Goal: Task Accomplishment & Management: Use online tool/utility

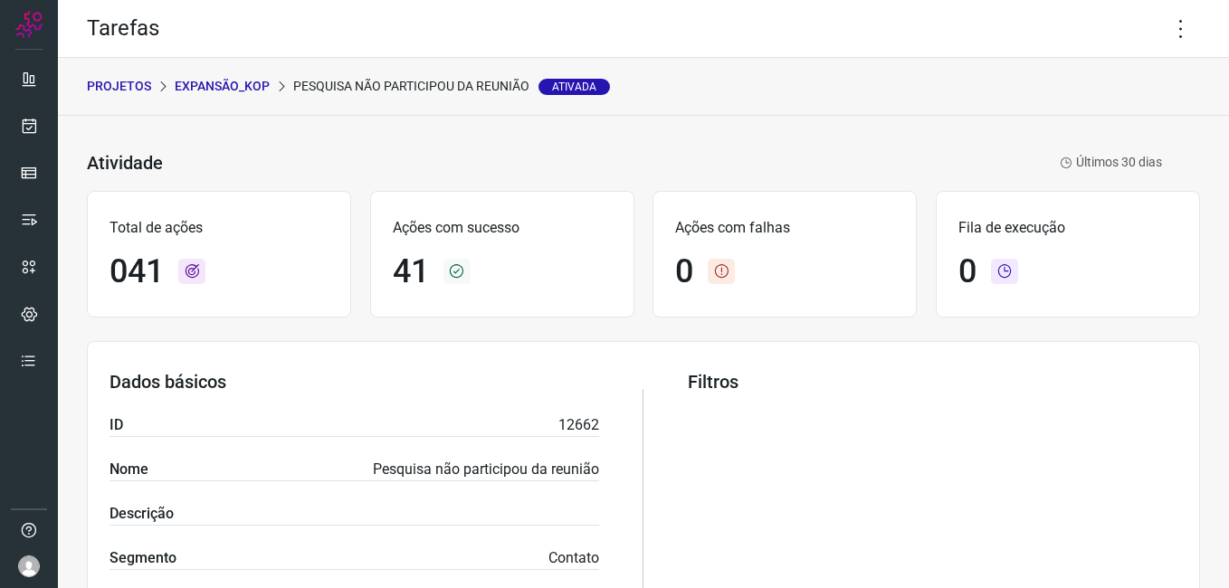
scroll to position [629, 0]
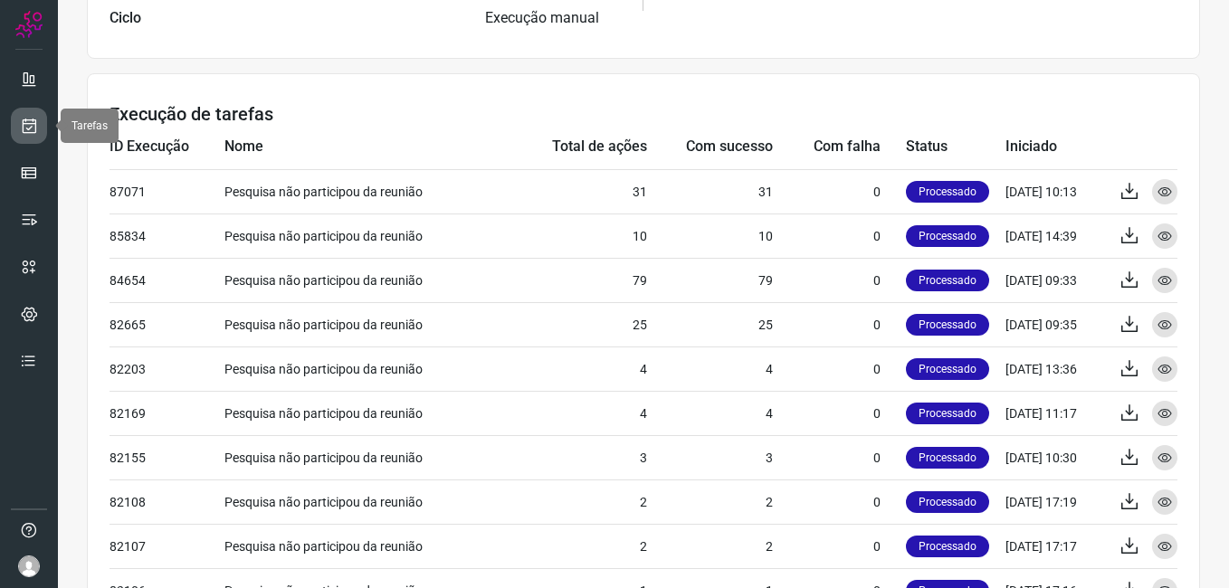
click at [34, 127] on icon at bounding box center [29, 126] width 19 height 18
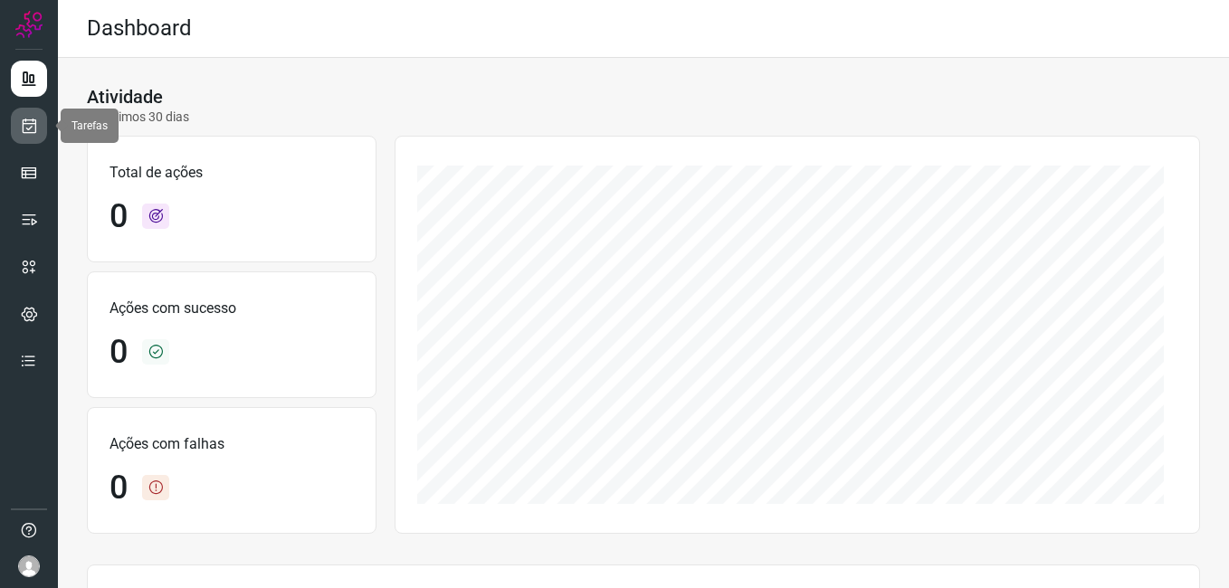
click at [33, 125] on icon at bounding box center [29, 126] width 19 height 18
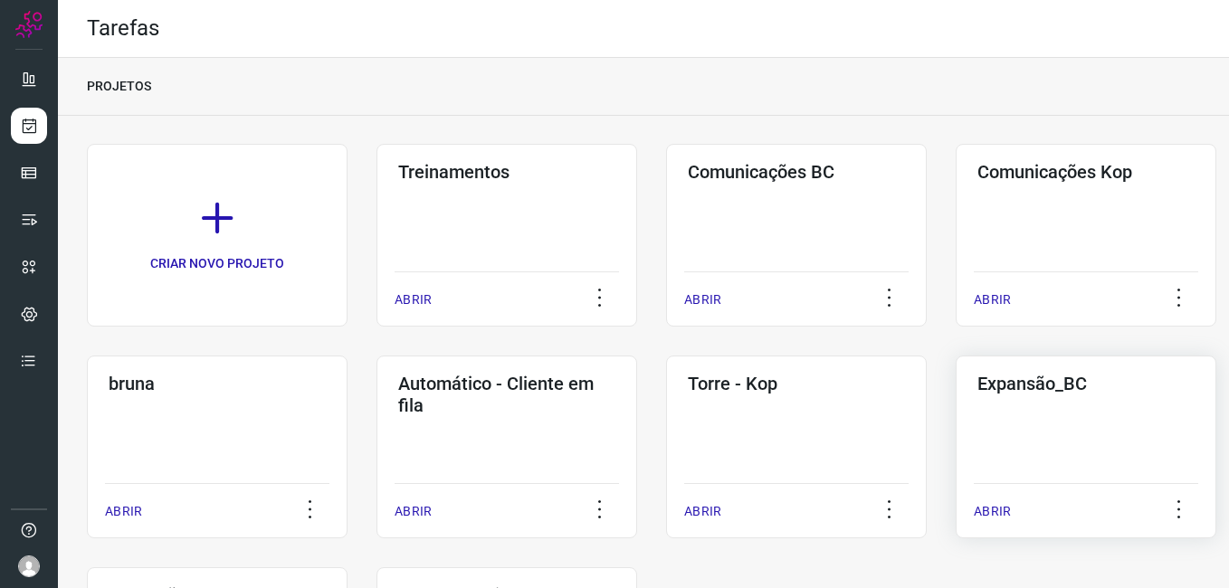
click at [1001, 453] on div "Expansão_BC ABRIR" at bounding box center [1085, 447] width 261 height 183
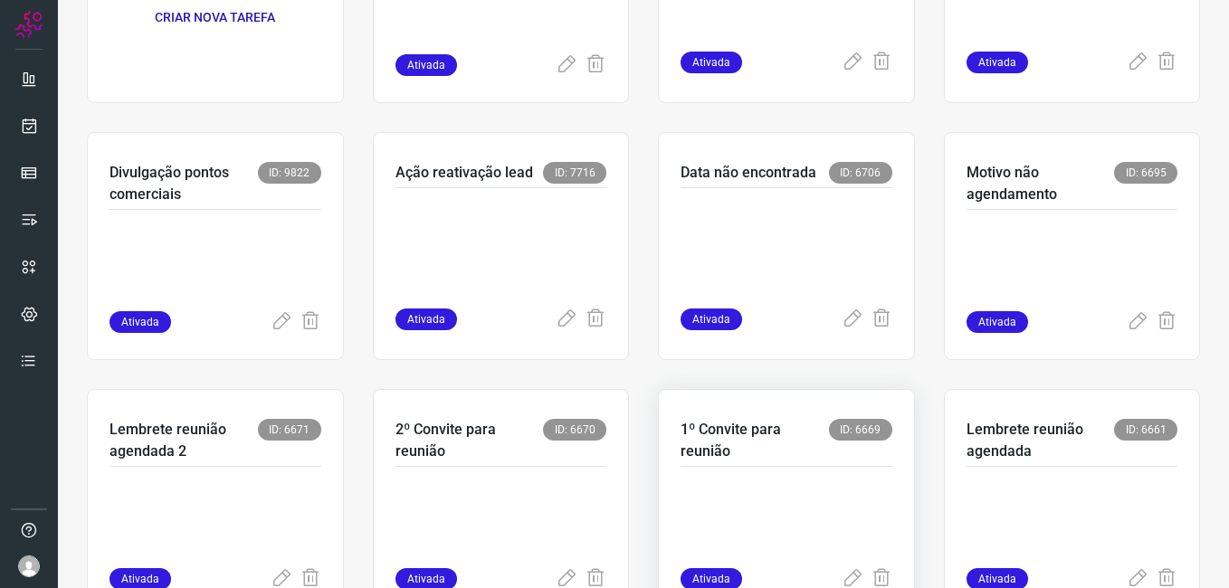
scroll to position [362, 0]
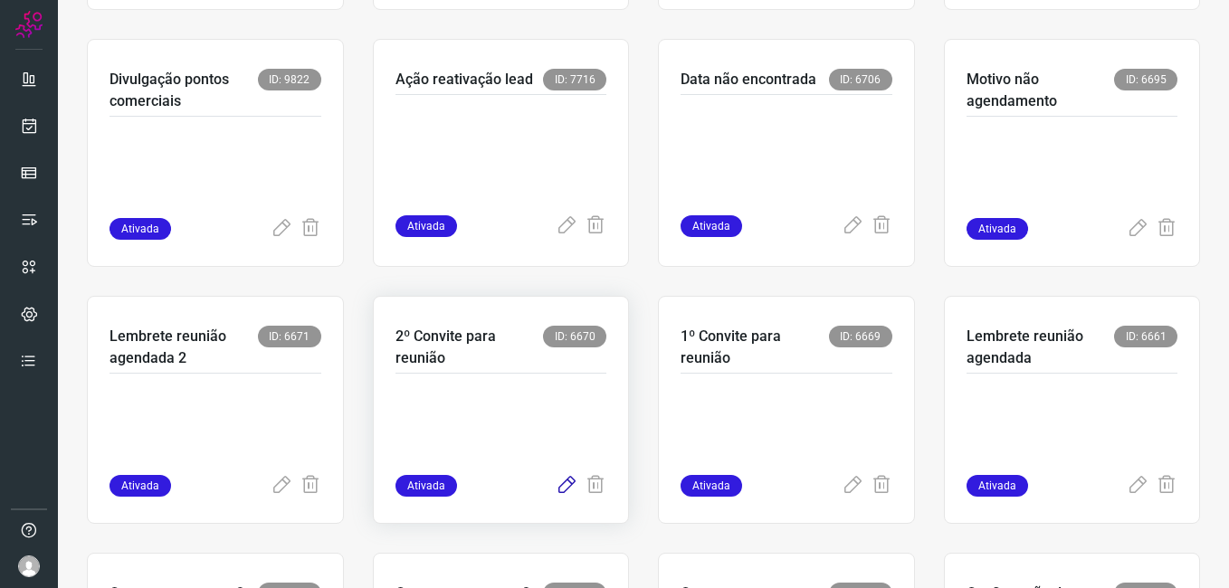
click at [559, 482] on icon at bounding box center [566, 486] width 22 height 22
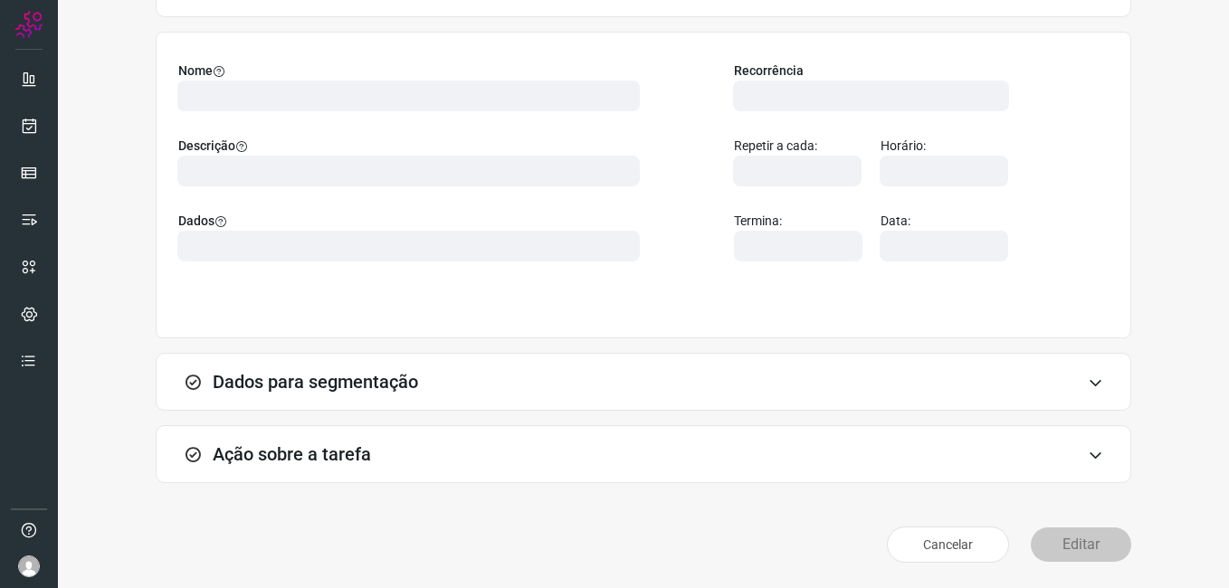
scroll to position [119, 0]
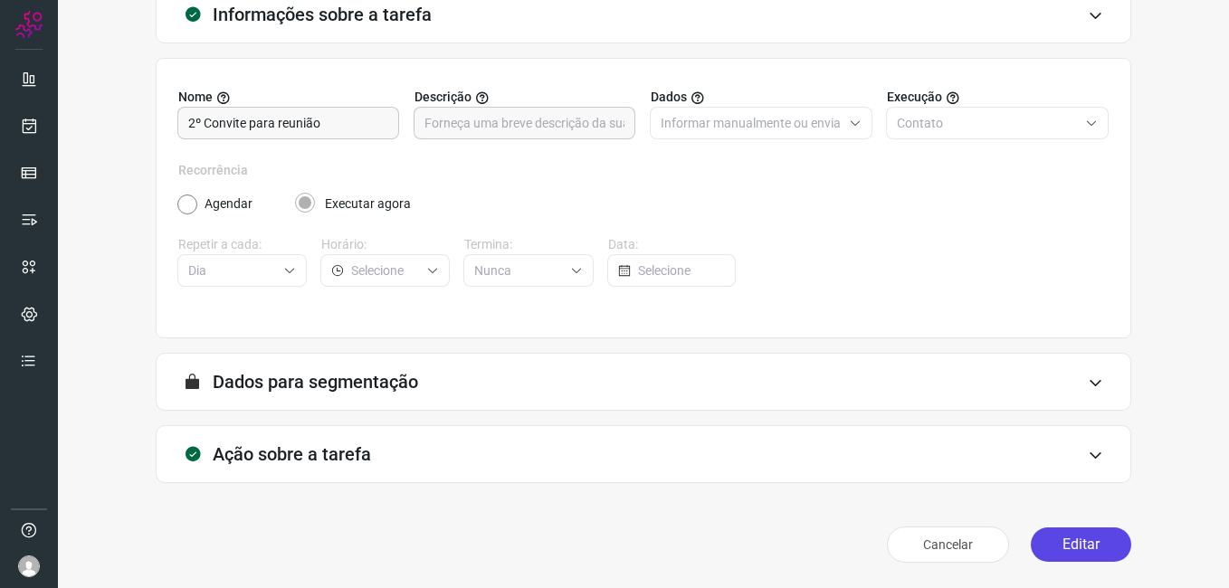
click at [1068, 546] on button "Editar" at bounding box center [1080, 544] width 100 height 34
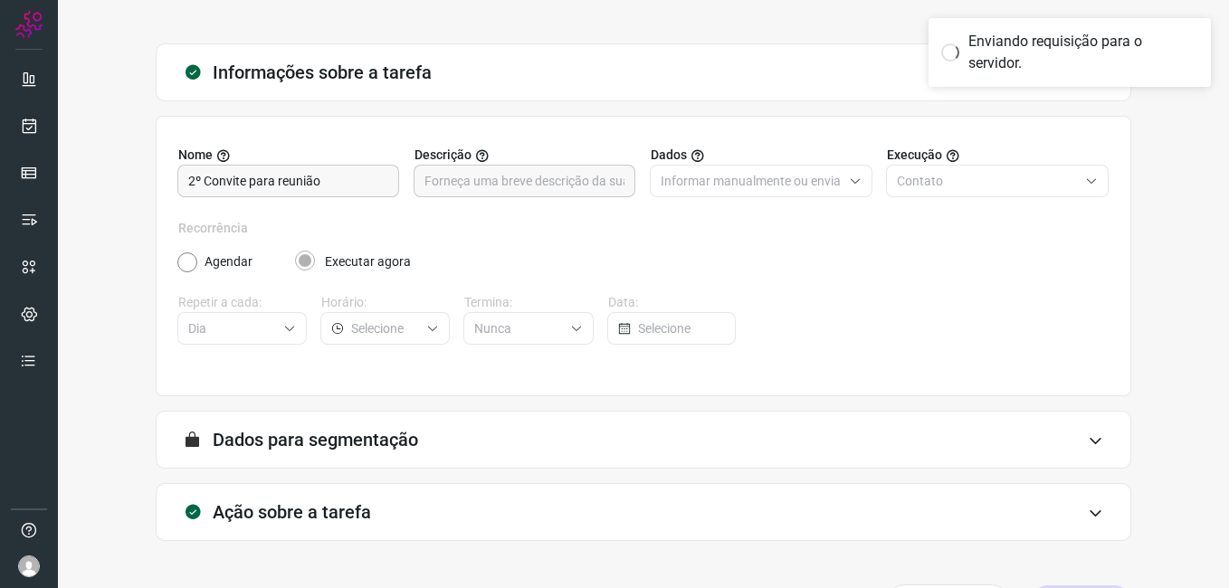
scroll to position [0, 0]
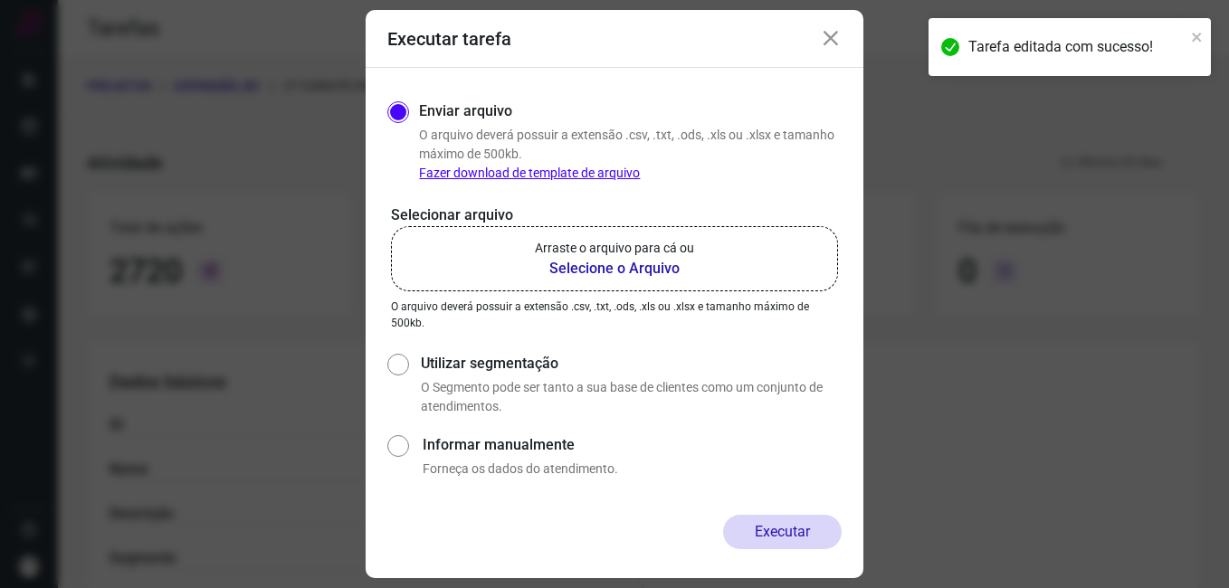
click at [584, 270] on b "Selecione o Arquivo" at bounding box center [614, 269] width 159 height 22
click at [0, 0] on input "Arraste o arquivo para cá ou Selecione o Arquivo" at bounding box center [0, 0] width 0 height 0
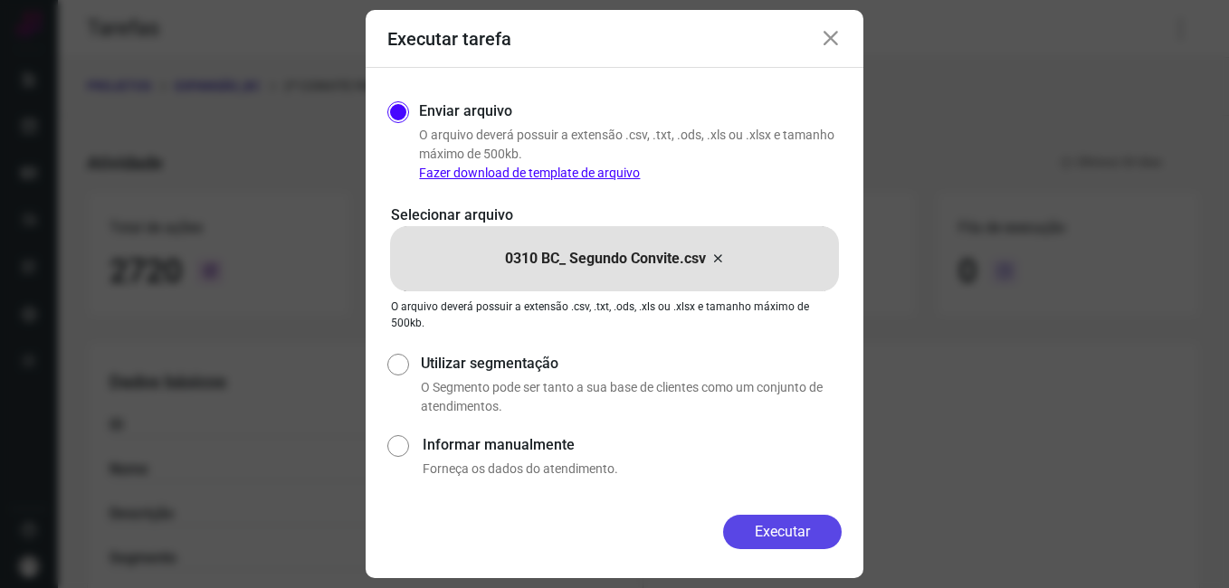
click at [764, 520] on button "Executar" at bounding box center [782, 532] width 119 height 34
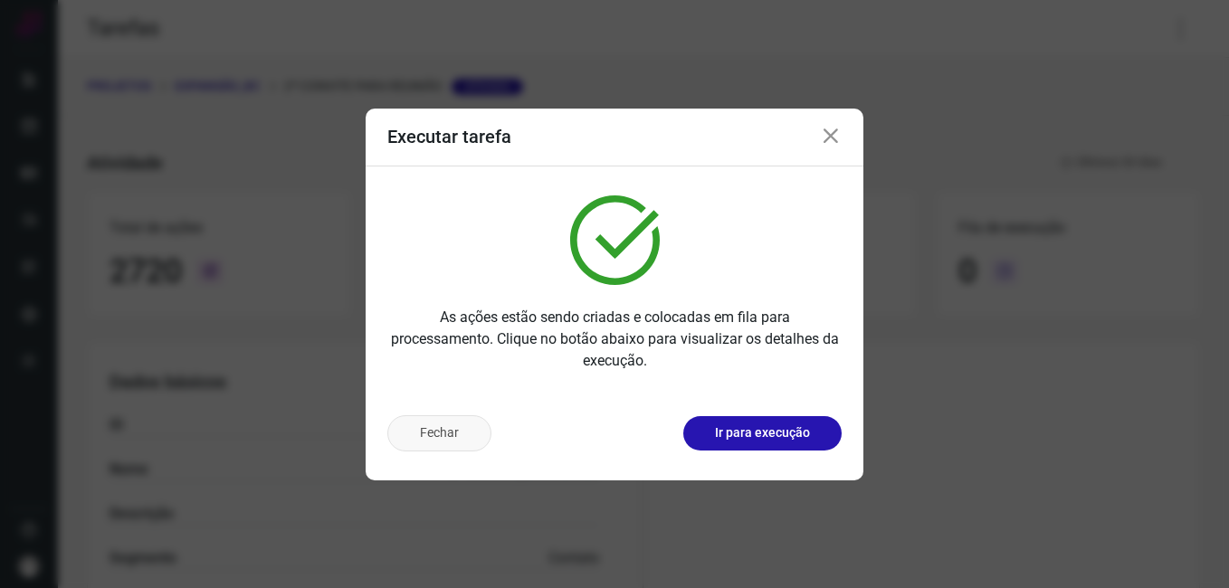
click at [445, 441] on button "Fechar" at bounding box center [439, 433] width 104 height 36
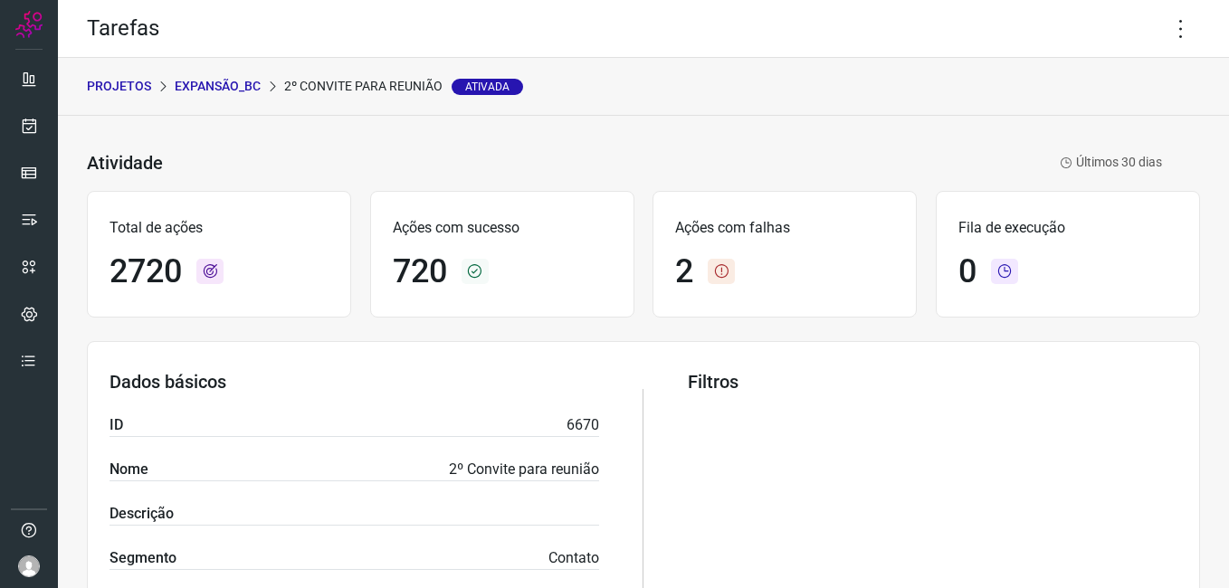
click at [243, 88] on p "Expansão_BC" at bounding box center [218, 86] width 86 height 19
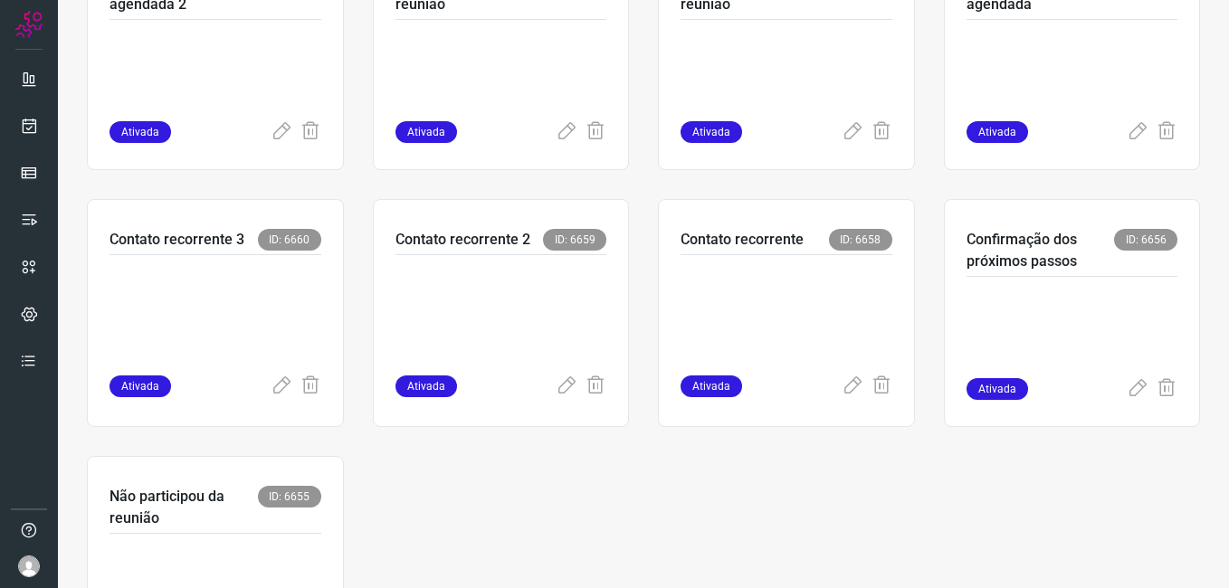
scroll to position [719, 0]
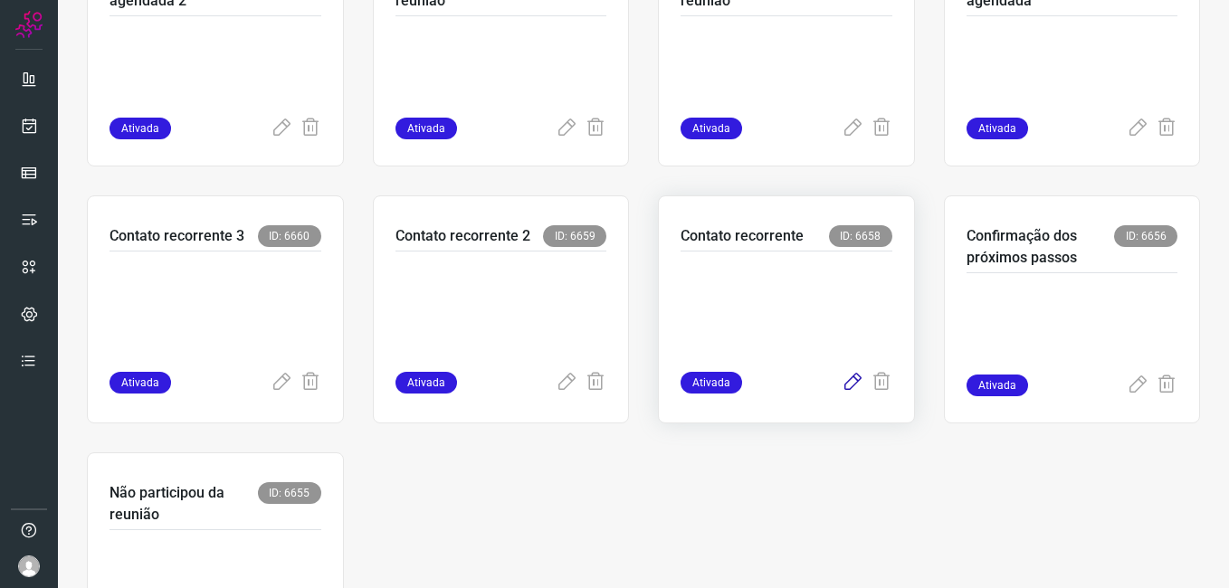
click at [841, 384] on icon at bounding box center [852, 383] width 22 height 22
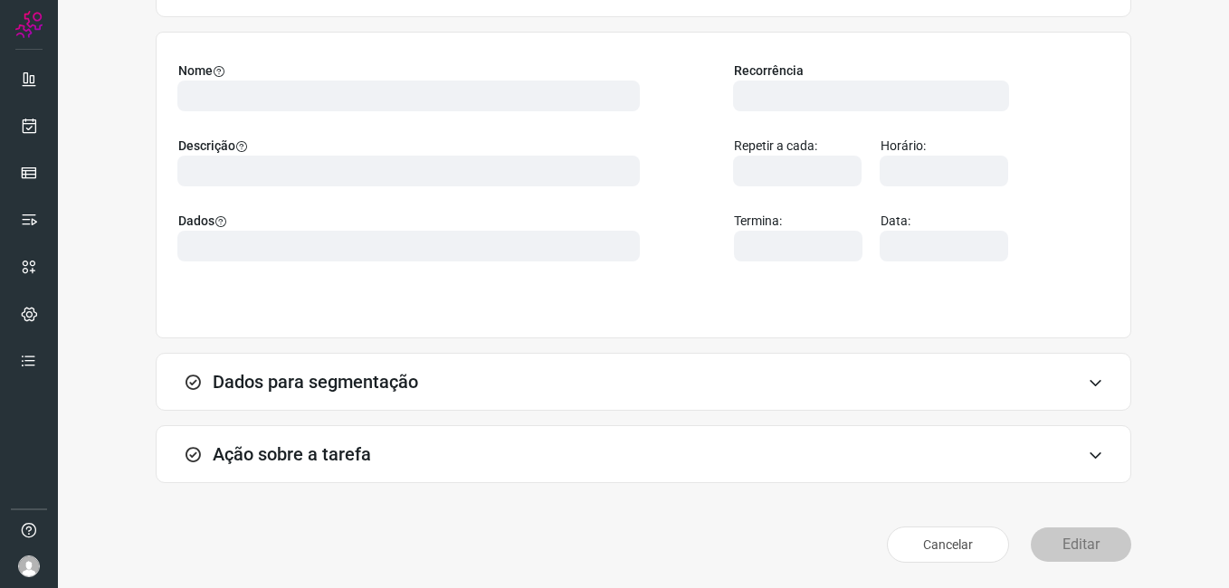
scroll to position [119, 0]
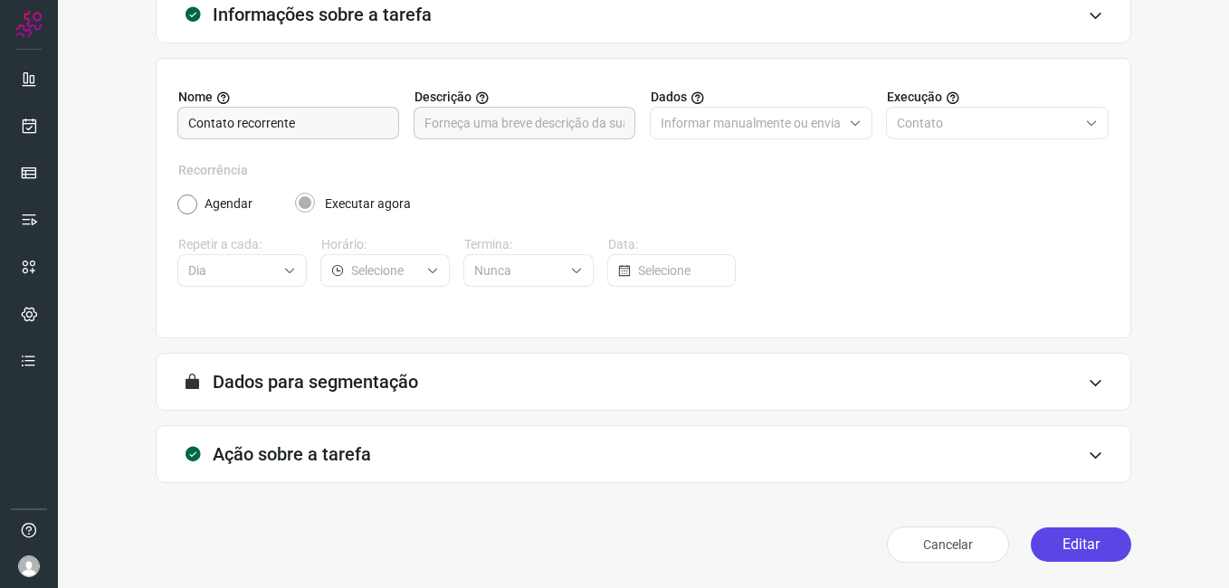
click at [1077, 536] on button "Editar" at bounding box center [1080, 544] width 100 height 34
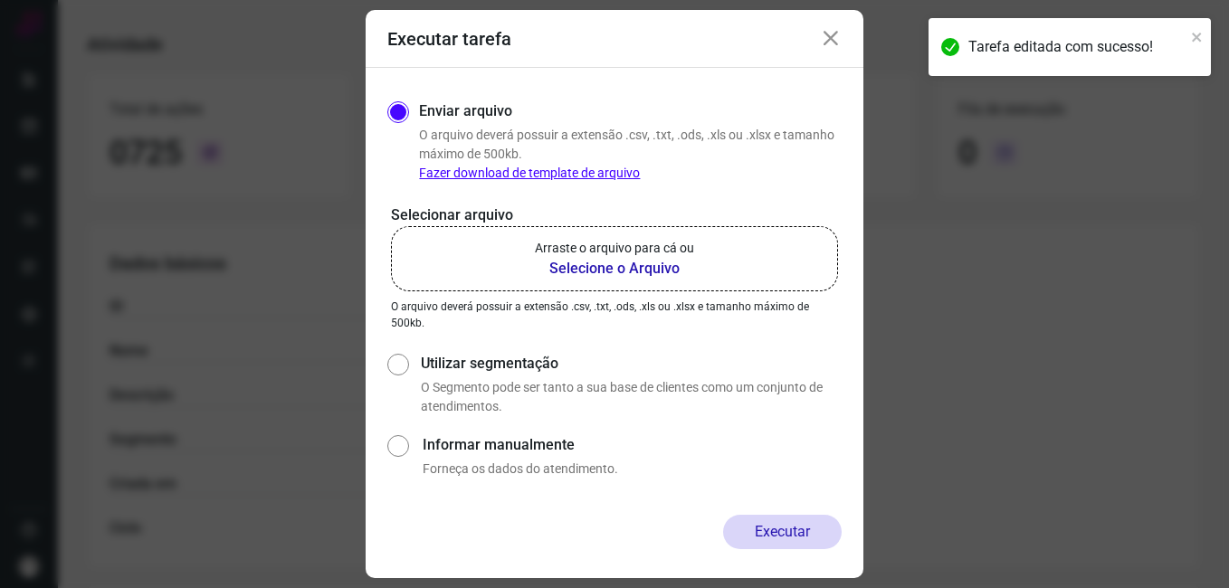
click at [562, 271] on b "Selecione o Arquivo" at bounding box center [614, 269] width 159 height 22
click at [0, 0] on input "Arraste o arquivo para cá ou Selecione o Arquivo" at bounding box center [0, 0] width 0 height 0
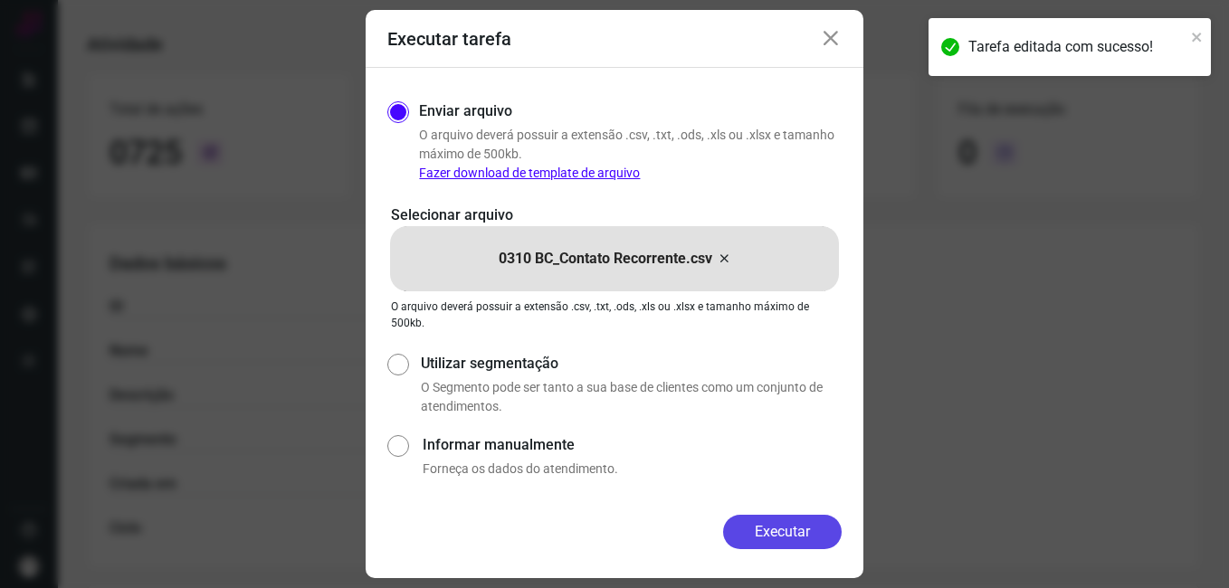
click at [738, 525] on button "Executar" at bounding box center [782, 532] width 119 height 34
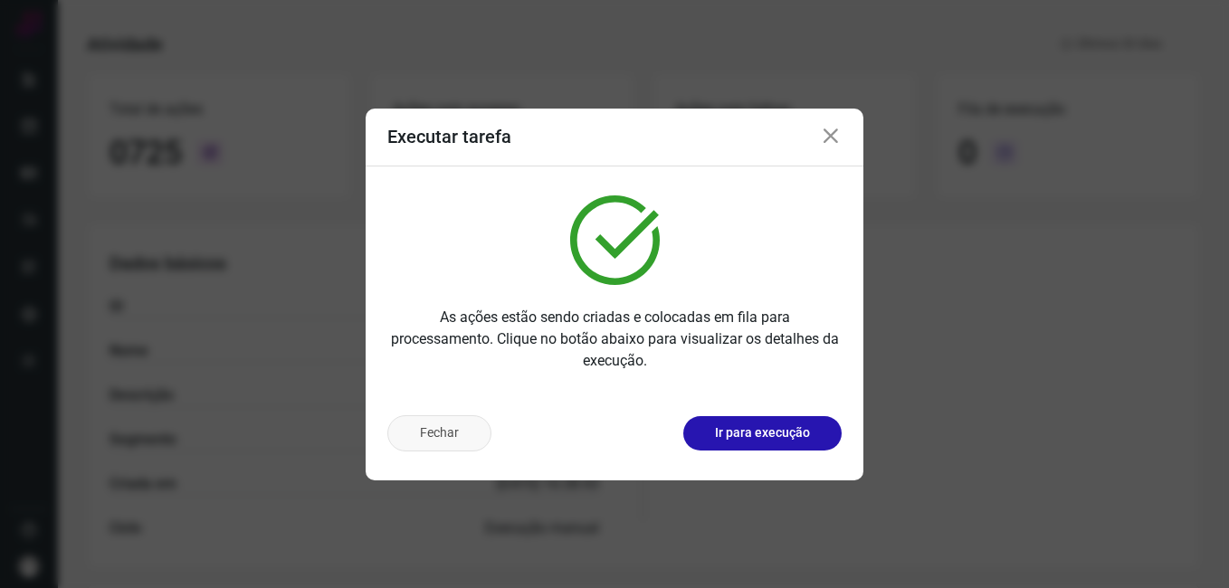
click at [430, 437] on button "Fechar" at bounding box center [439, 433] width 104 height 36
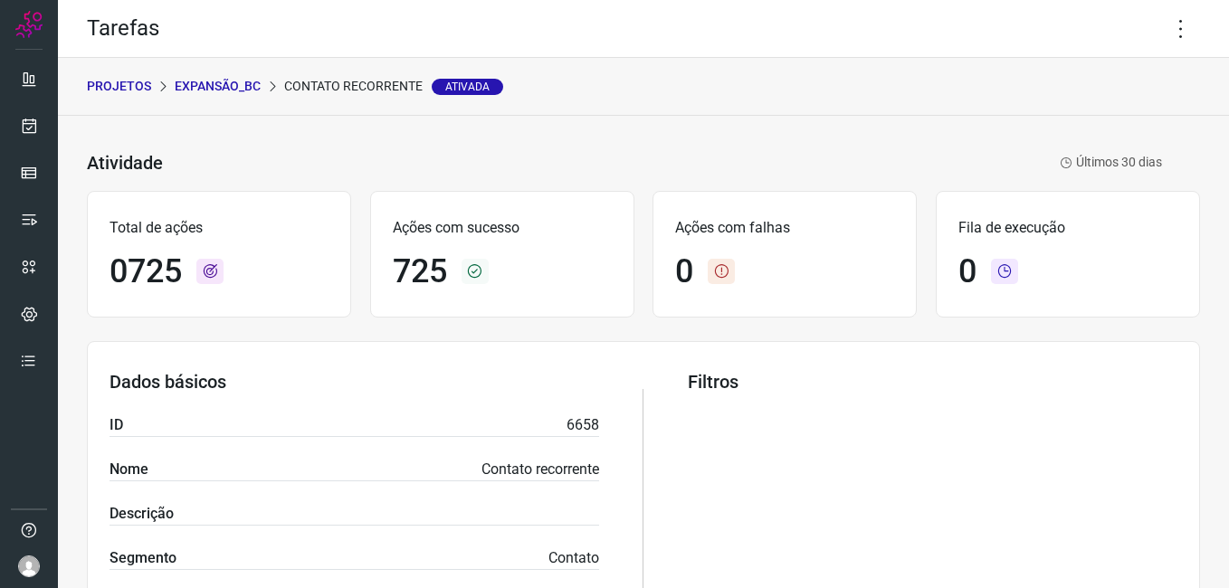
click at [223, 90] on p "Expansão_BC" at bounding box center [218, 86] width 86 height 19
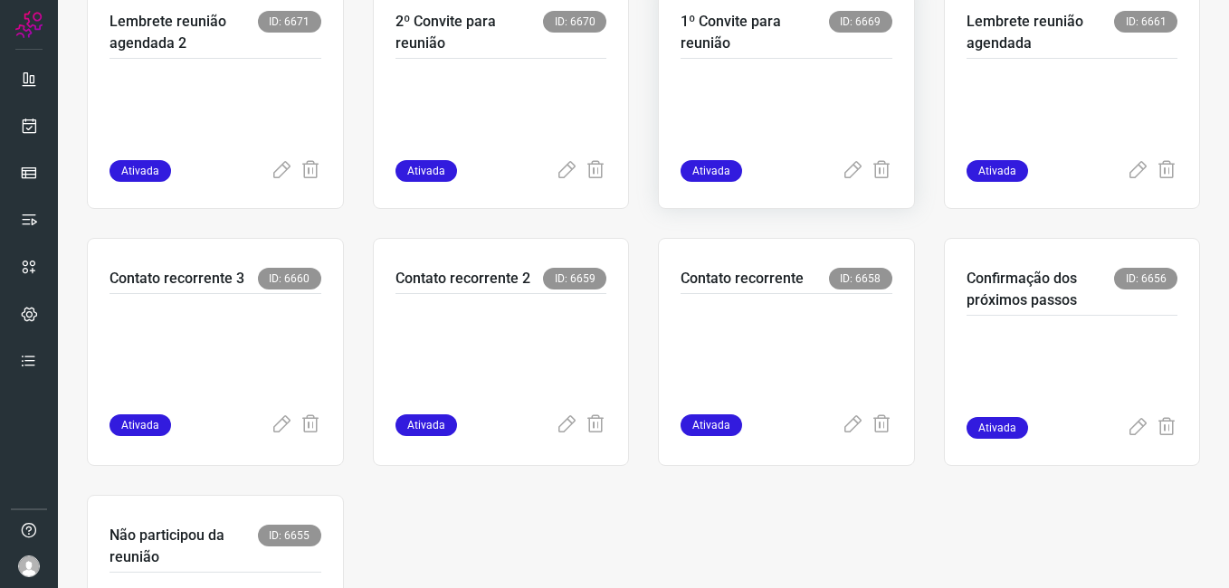
scroll to position [724, 0]
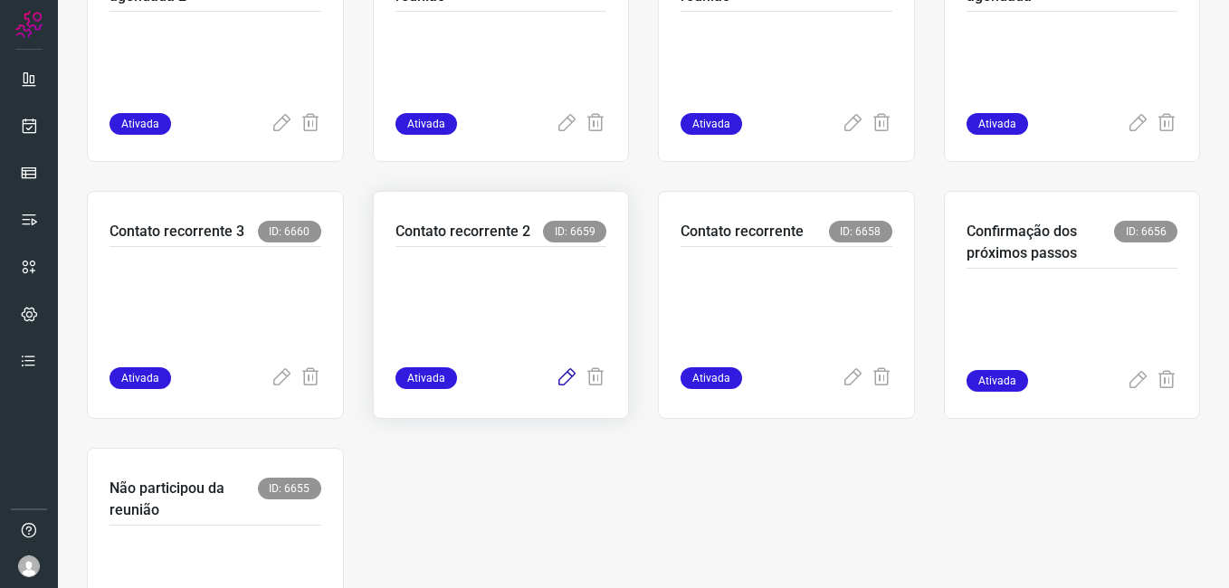
click at [562, 375] on icon at bounding box center [566, 378] width 22 height 22
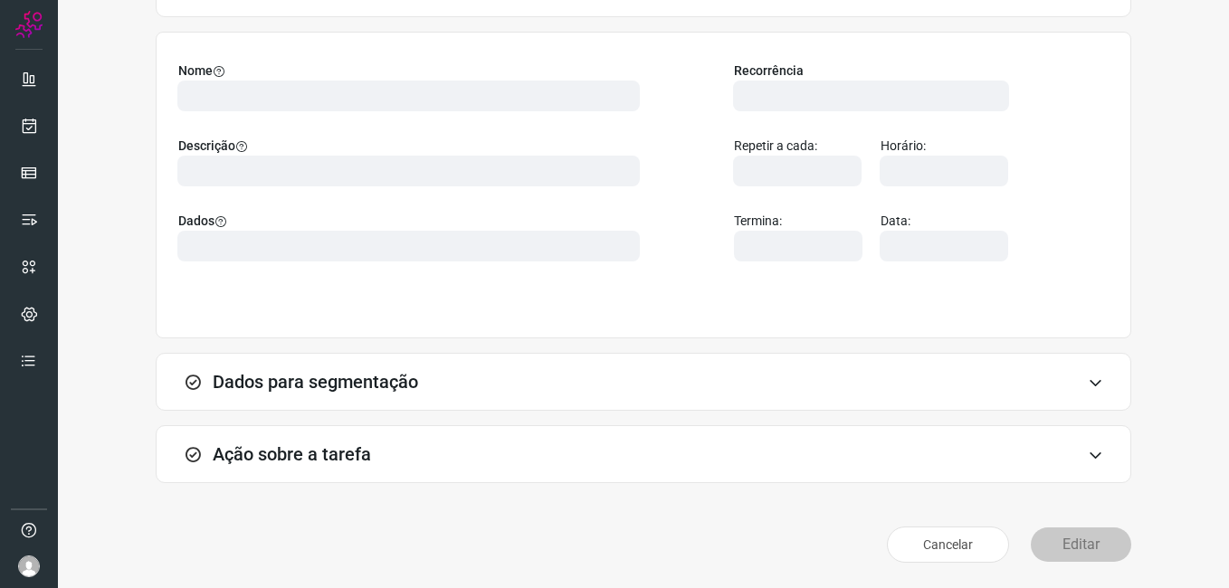
scroll to position [119, 0]
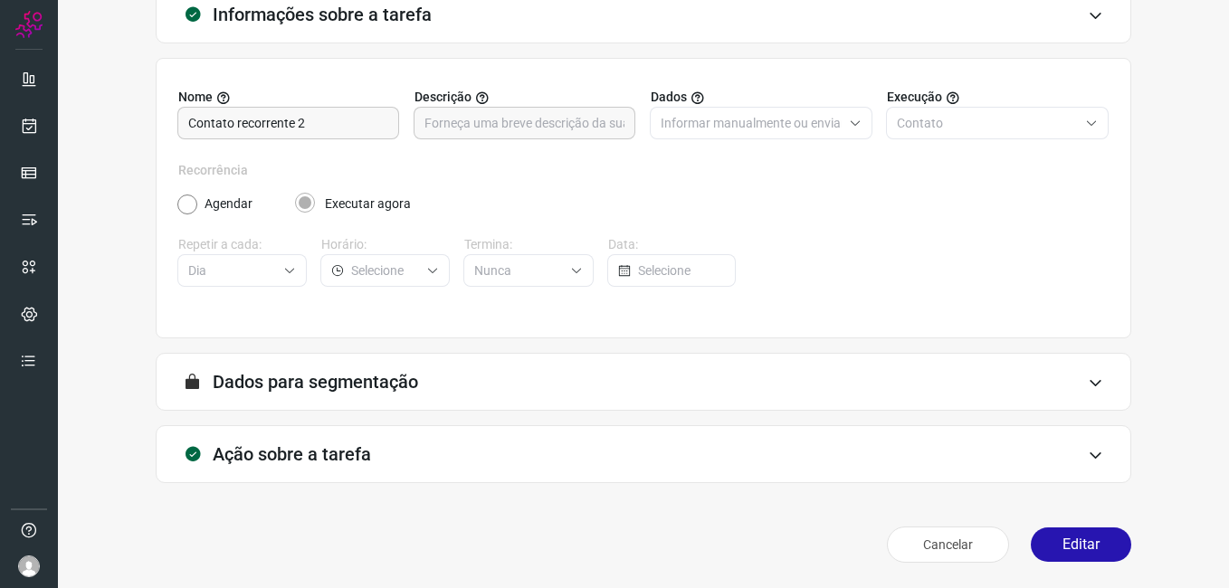
click at [1038, 553] on button "Editar" at bounding box center [1080, 544] width 100 height 34
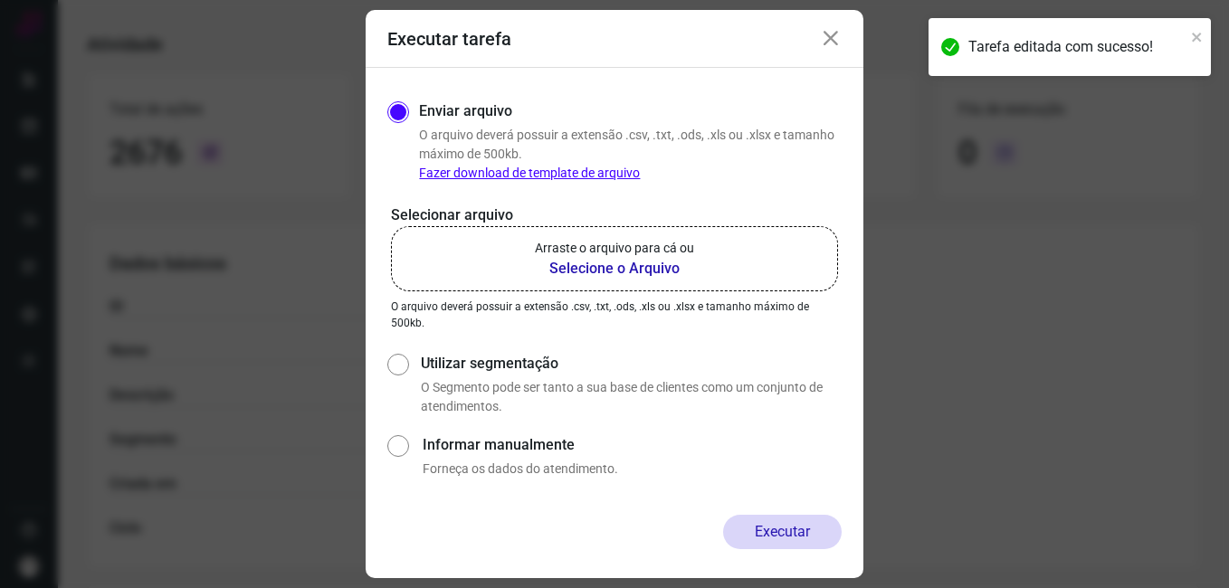
click at [580, 273] on b "Selecione o Arquivo" at bounding box center [614, 269] width 159 height 22
click at [0, 0] on input "Arraste o arquivo para cá ou Selecione o Arquivo" at bounding box center [0, 0] width 0 height 0
click at [822, 41] on icon at bounding box center [831, 39] width 22 height 22
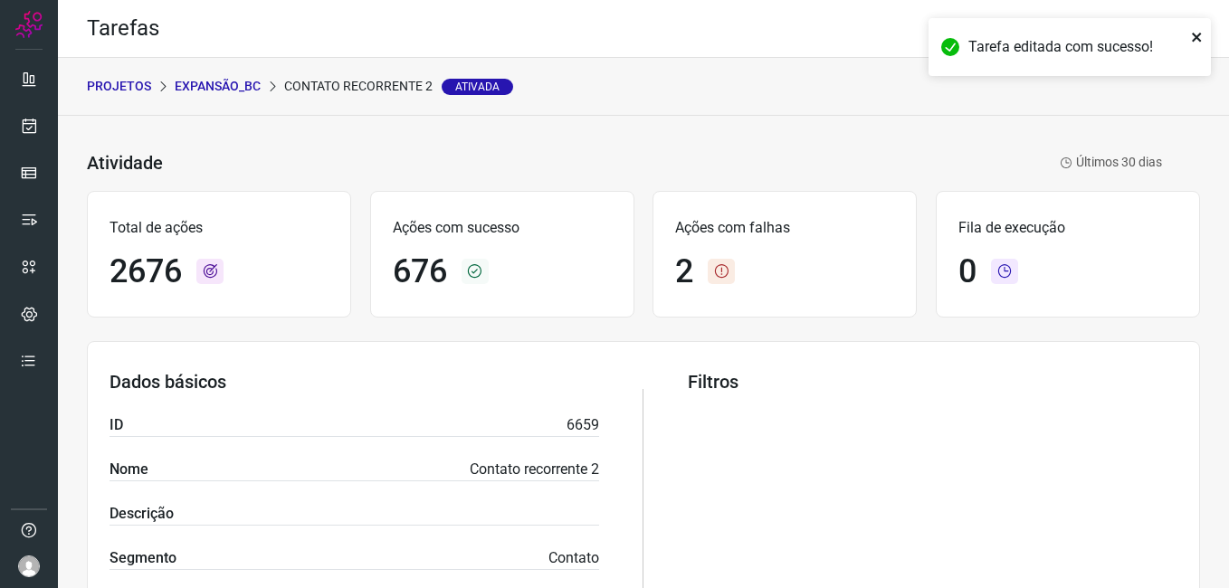
click at [1191, 36] on icon "close" at bounding box center [1197, 37] width 13 height 14
click at [1168, 26] on icon at bounding box center [1181, 29] width 38 height 38
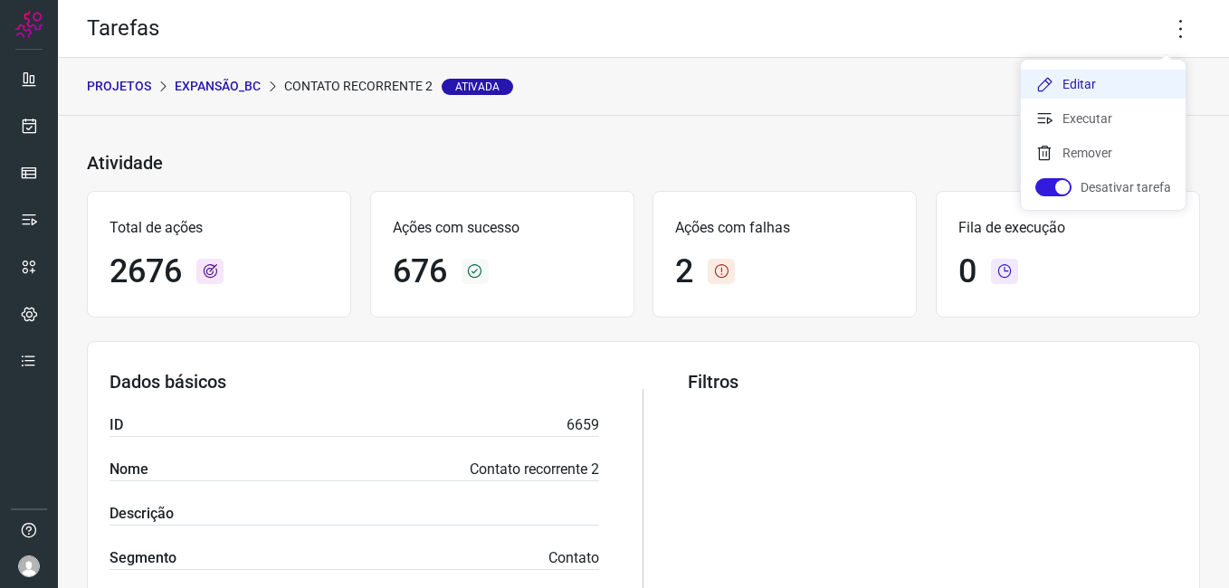
click at [1110, 71] on li "Editar" at bounding box center [1102, 84] width 165 height 29
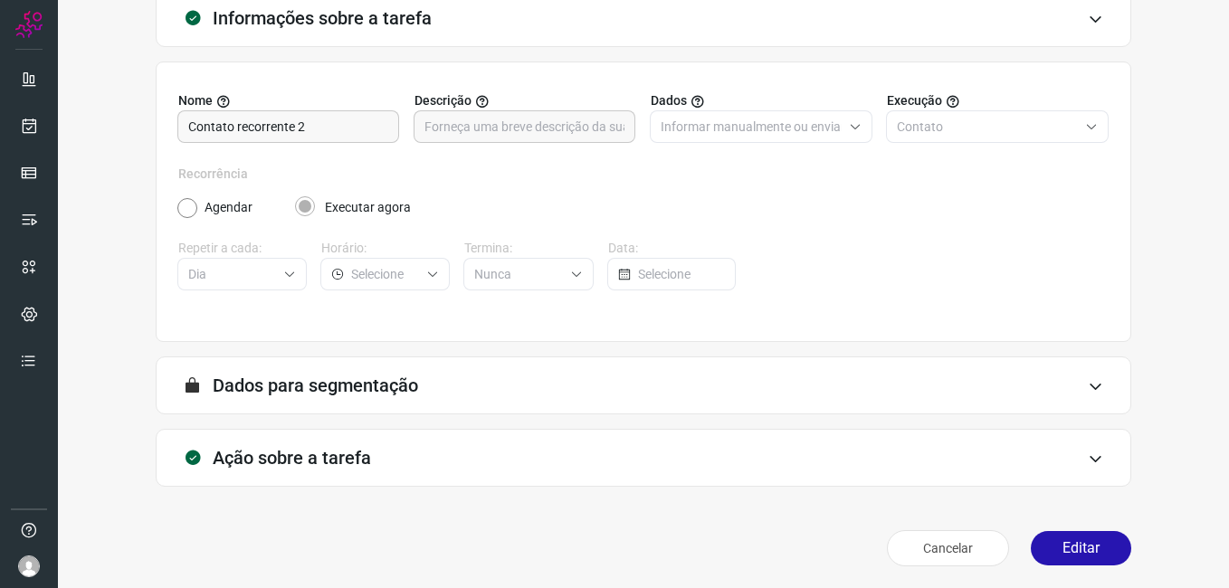
scroll to position [119, 0]
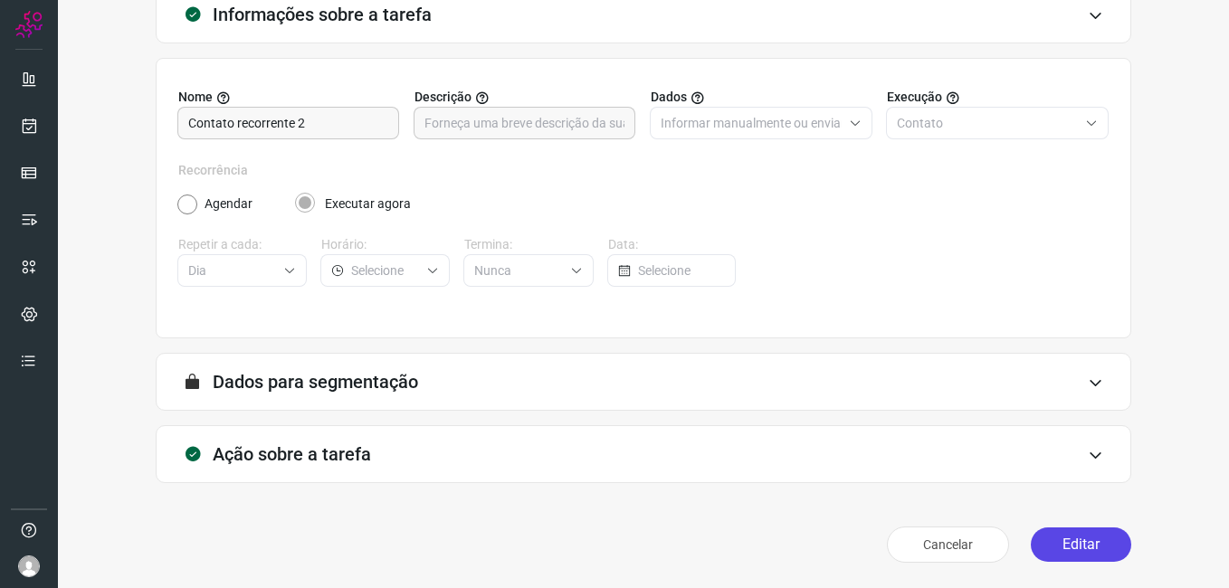
click at [1045, 541] on button "Editar" at bounding box center [1080, 544] width 100 height 34
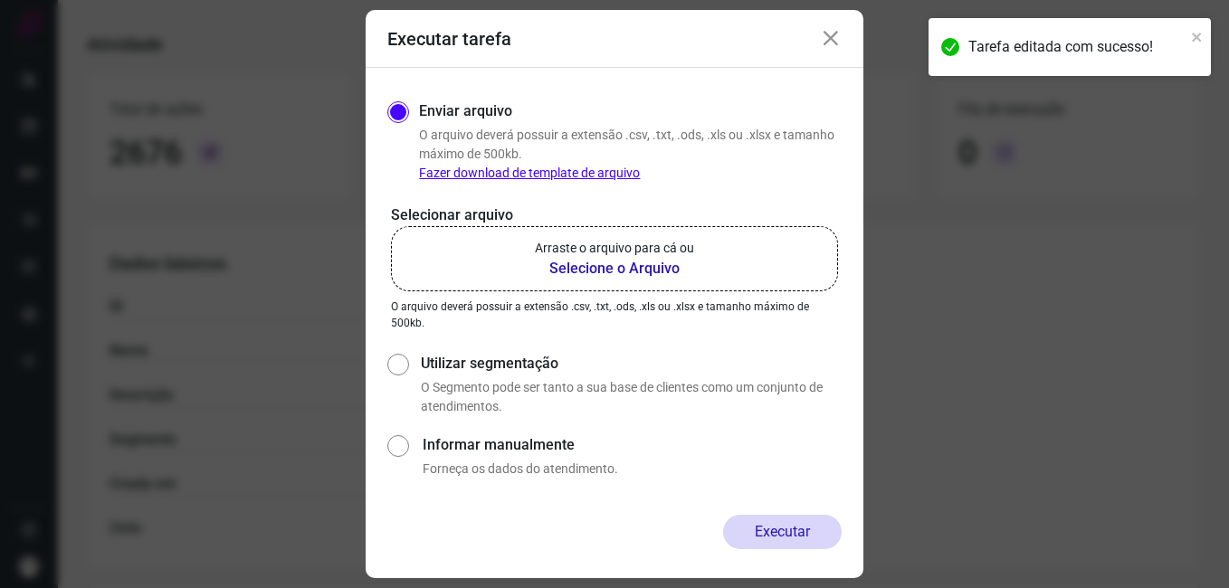
click at [598, 266] on b "Selecione o Arquivo" at bounding box center [614, 269] width 159 height 22
click at [0, 0] on input "Arraste o arquivo para cá ou Selecione o Arquivo" at bounding box center [0, 0] width 0 height 0
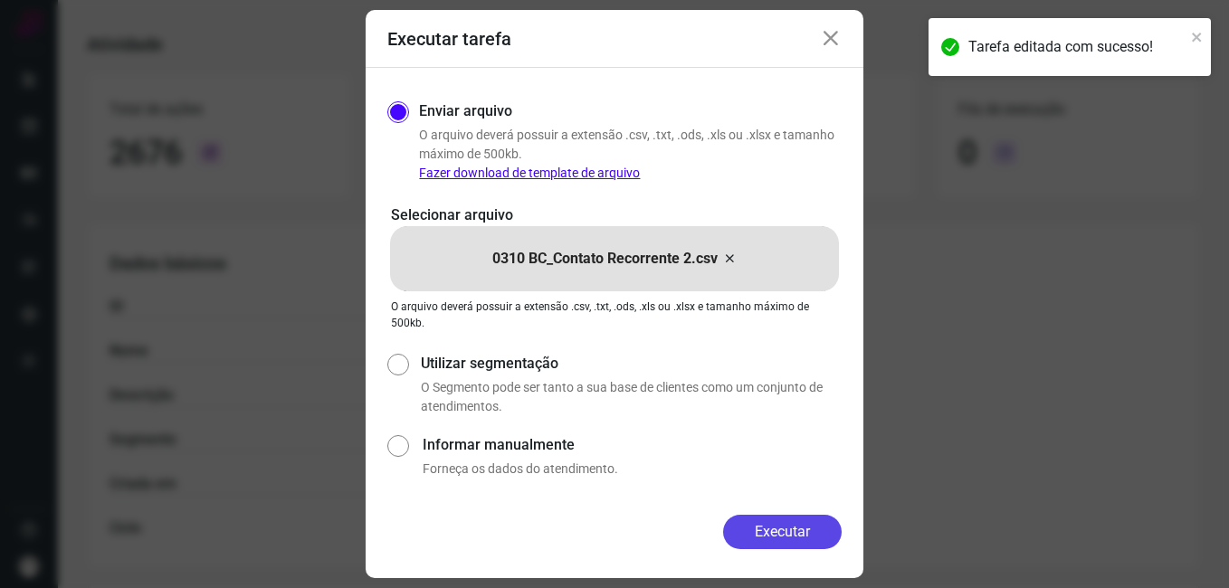
click at [756, 535] on button "Executar" at bounding box center [782, 532] width 119 height 34
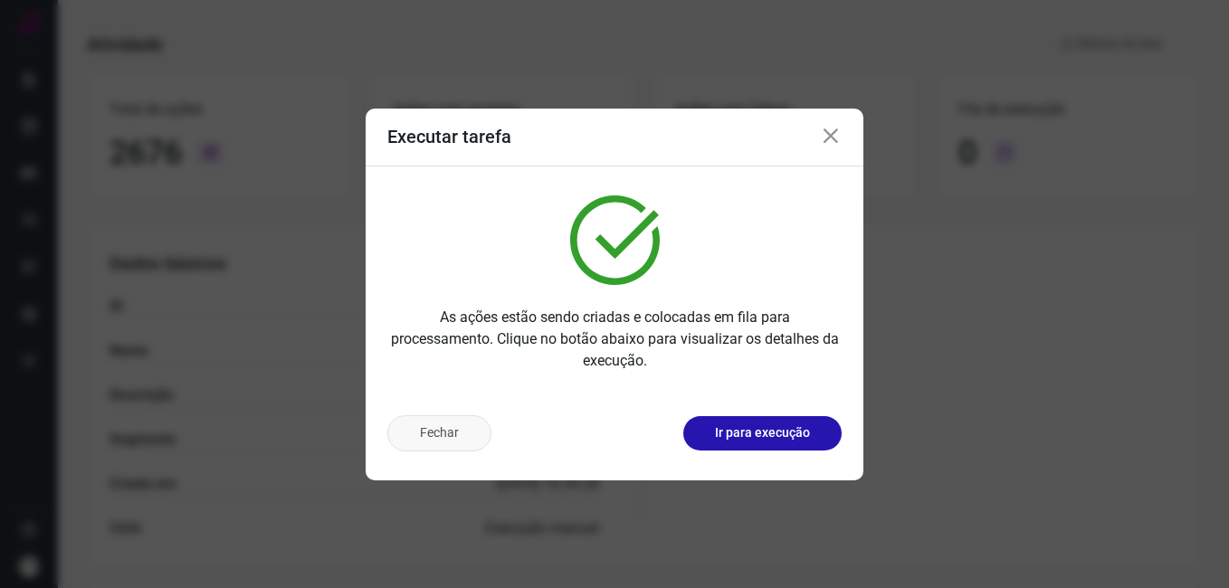
click at [460, 433] on button "Fechar" at bounding box center [439, 433] width 104 height 36
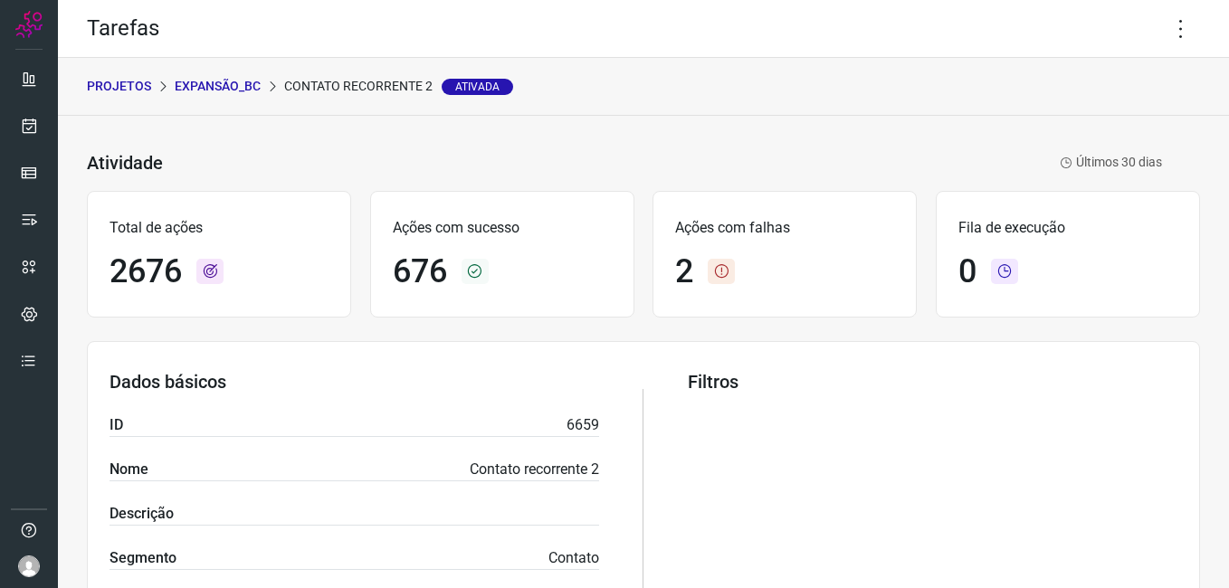
click at [216, 87] on p "Expansão_BC" at bounding box center [218, 86] width 86 height 19
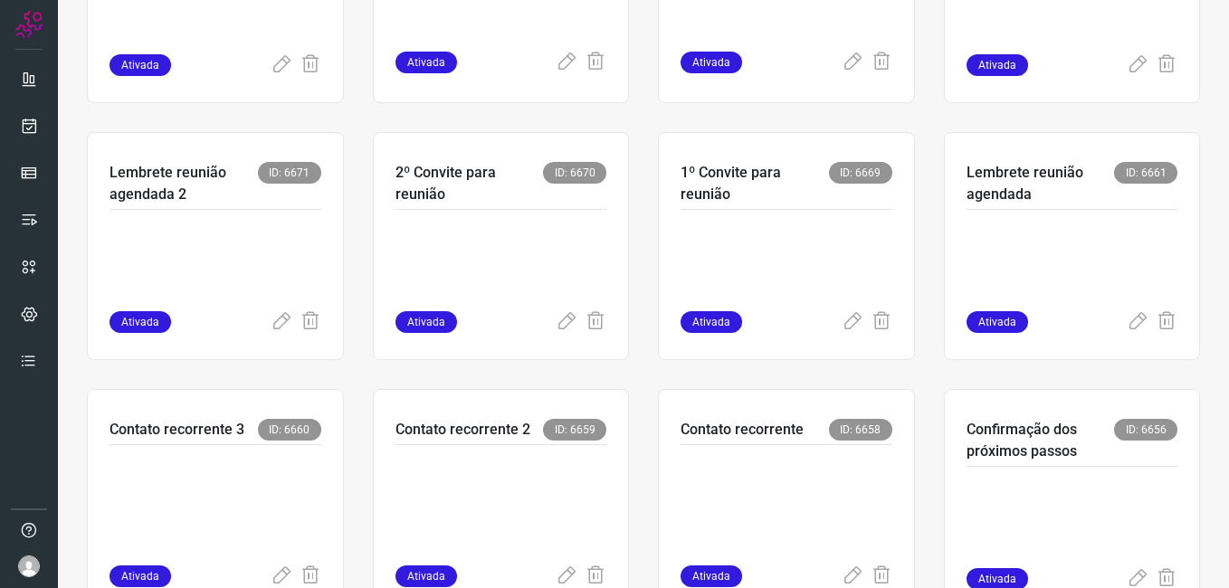
scroll to position [633, 0]
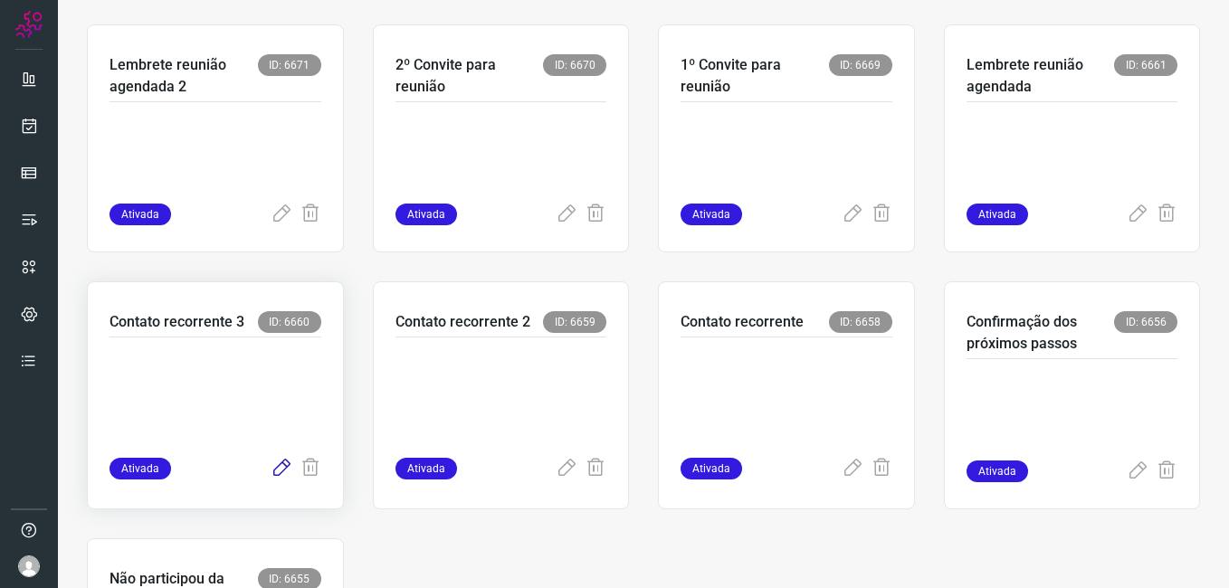
click at [270, 467] on icon at bounding box center [281, 469] width 22 height 22
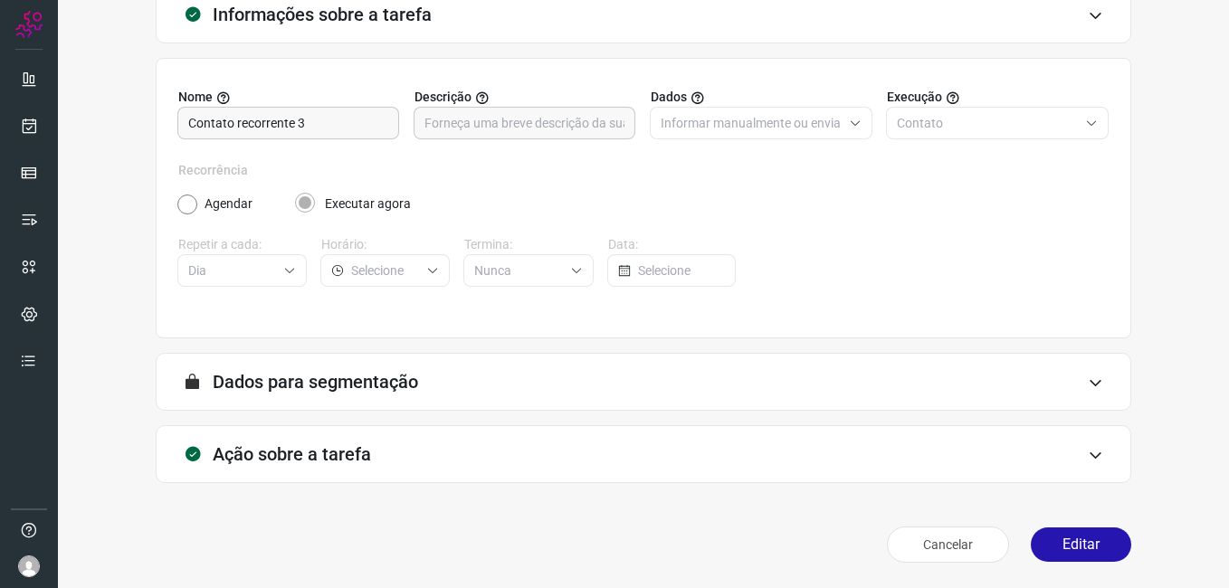
scroll to position [119, 0]
click at [1068, 543] on button "Editar" at bounding box center [1080, 544] width 100 height 34
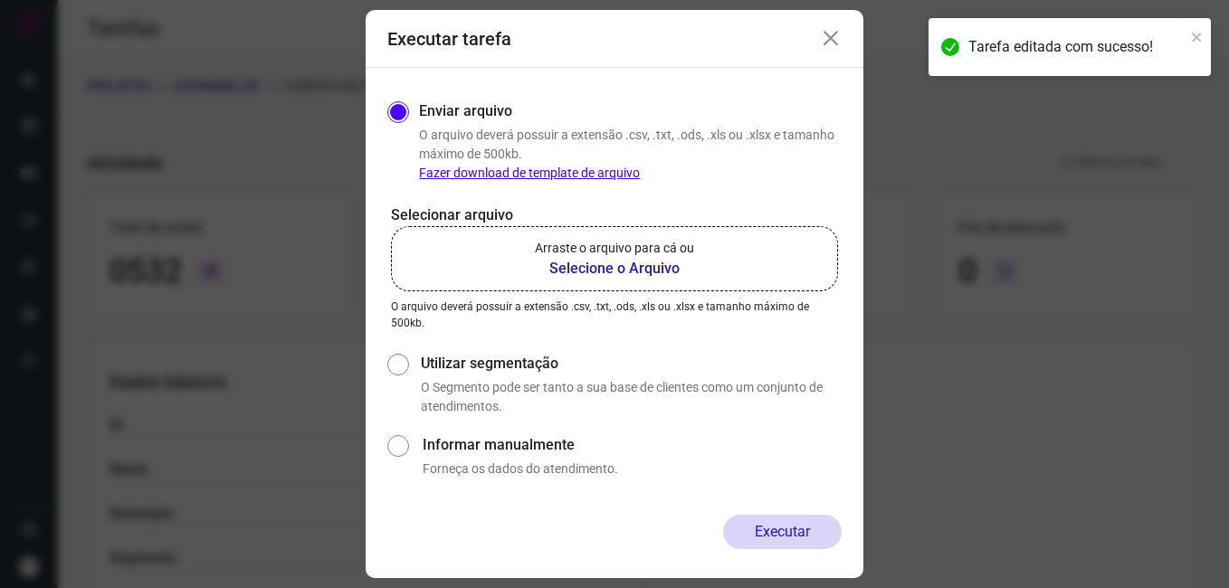
click at [559, 270] on b "Selecione o Arquivo" at bounding box center [614, 269] width 159 height 22
click at [0, 0] on input "Arraste o arquivo para cá ou Selecione o Arquivo" at bounding box center [0, 0] width 0 height 0
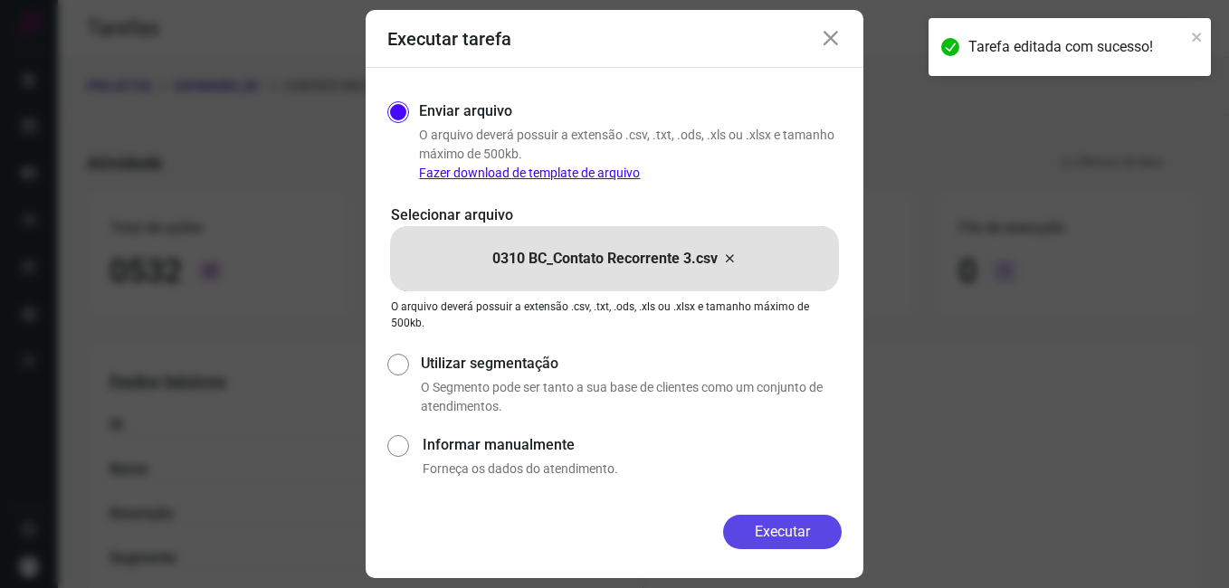
click at [746, 532] on button "Executar" at bounding box center [782, 532] width 119 height 34
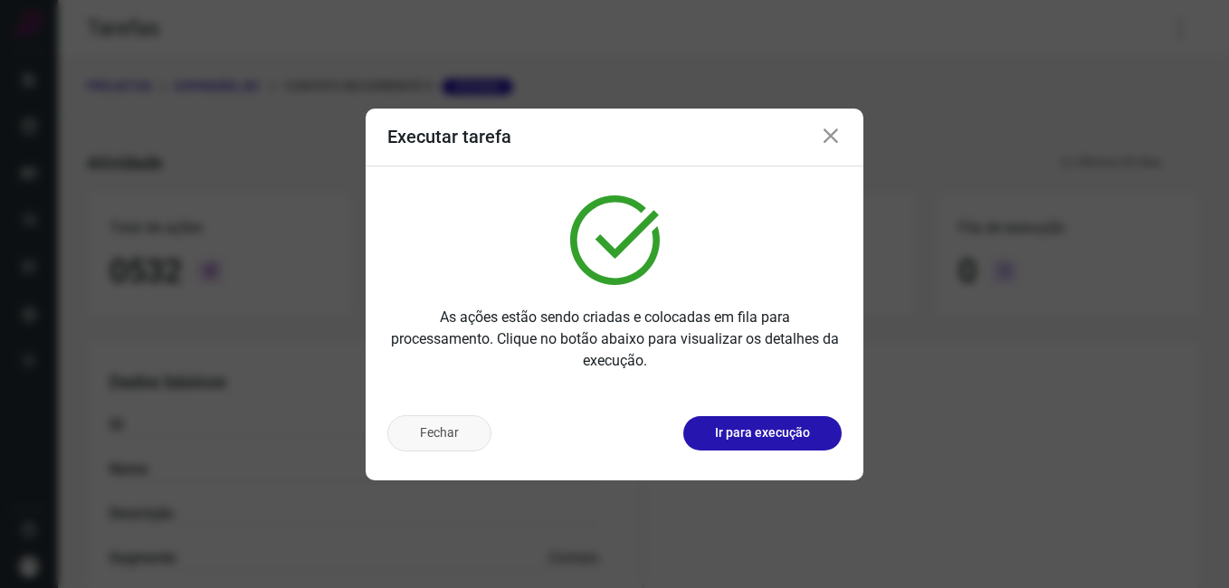
click at [413, 437] on button "Fechar" at bounding box center [439, 433] width 104 height 36
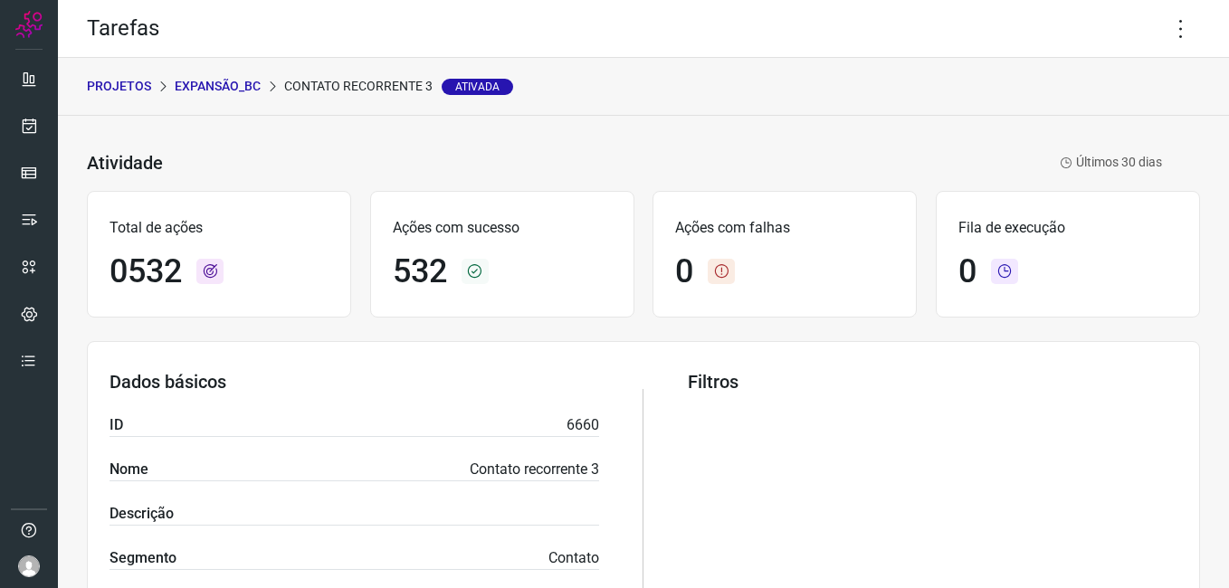
click at [214, 89] on p "Expansão_BC" at bounding box center [218, 86] width 86 height 19
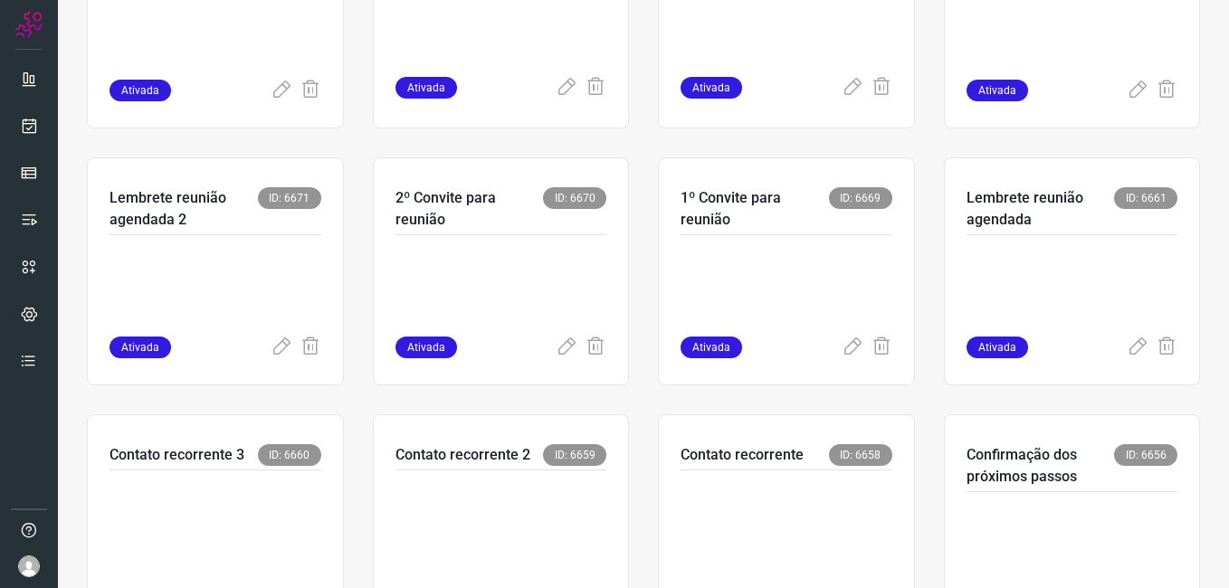
scroll to position [543, 0]
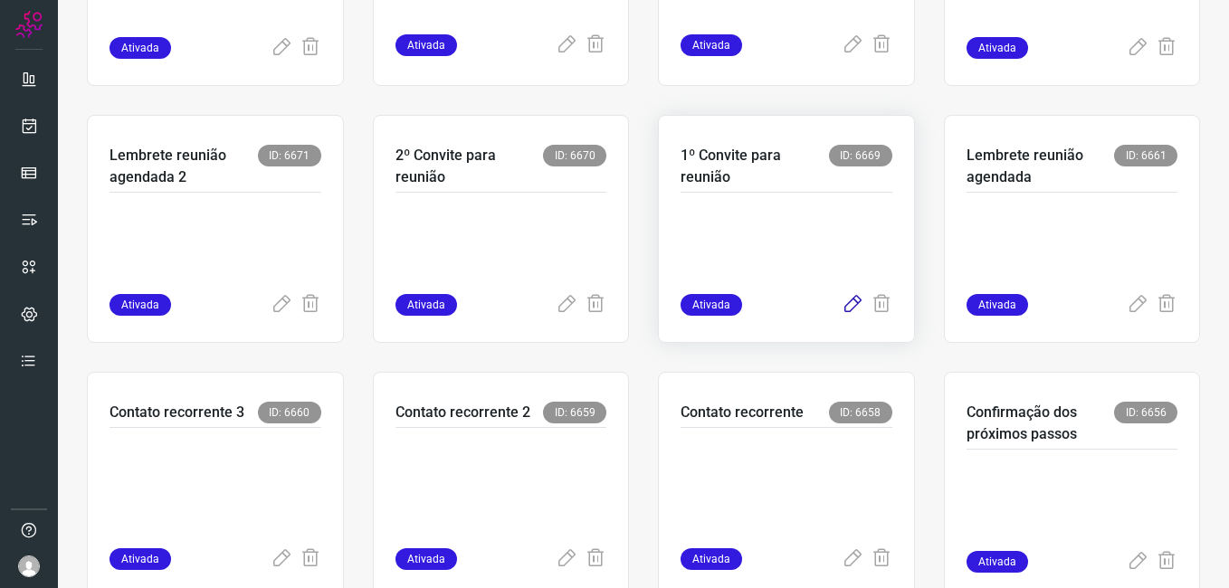
click at [841, 303] on icon at bounding box center [852, 305] width 22 height 22
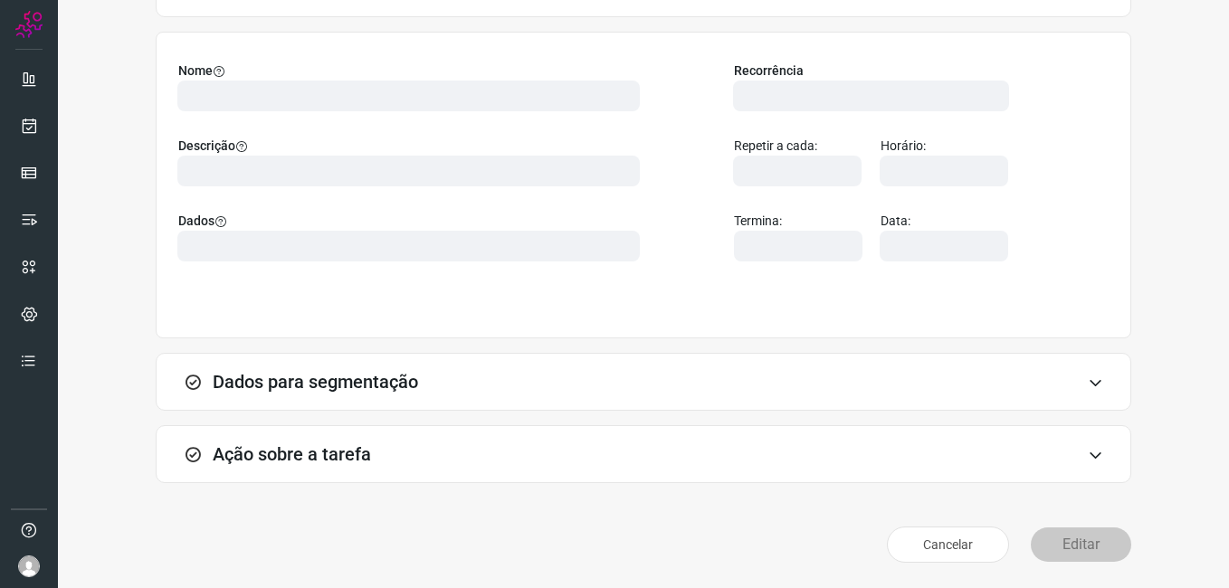
scroll to position [119, 0]
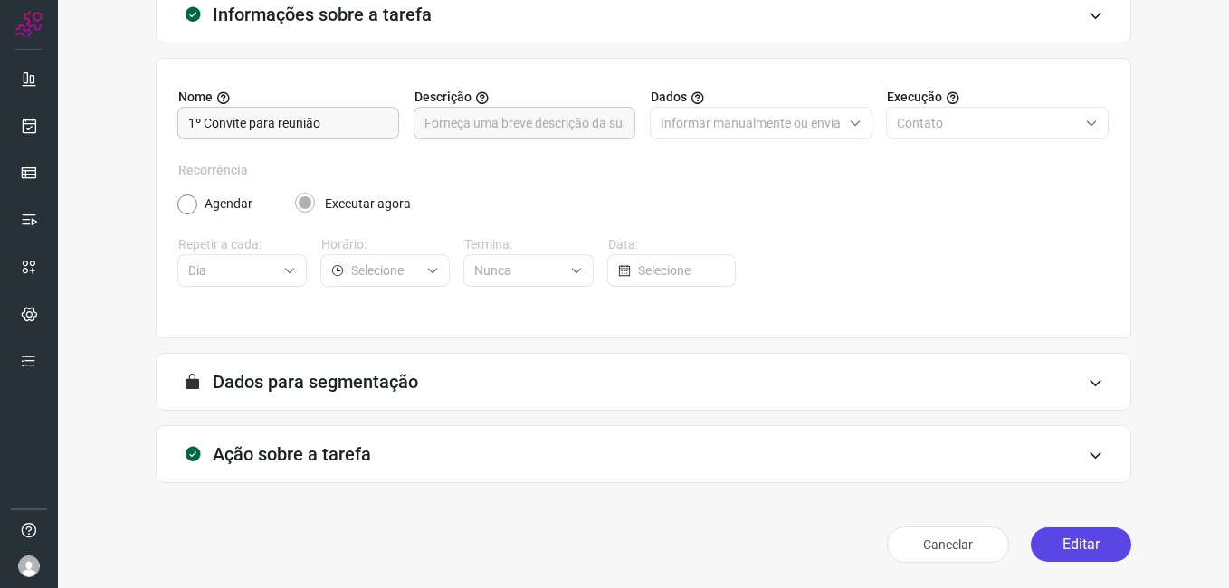
click at [1043, 550] on button "Editar" at bounding box center [1080, 544] width 100 height 34
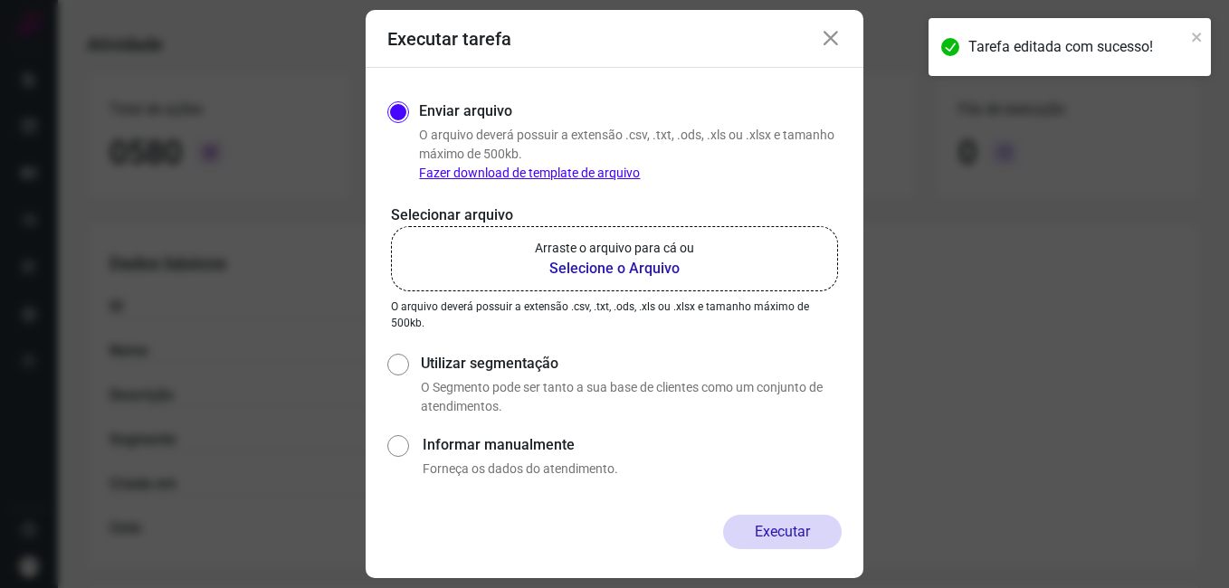
click at [592, 266] on b "Selecione o Arquivo" at bounding box center [614, 269] width 159 height 22
click at [0, 0] on input "Arraste o arquivo para cá ou Selecione o Arquivo" at bounding box center [0, 0] width 0 height 0
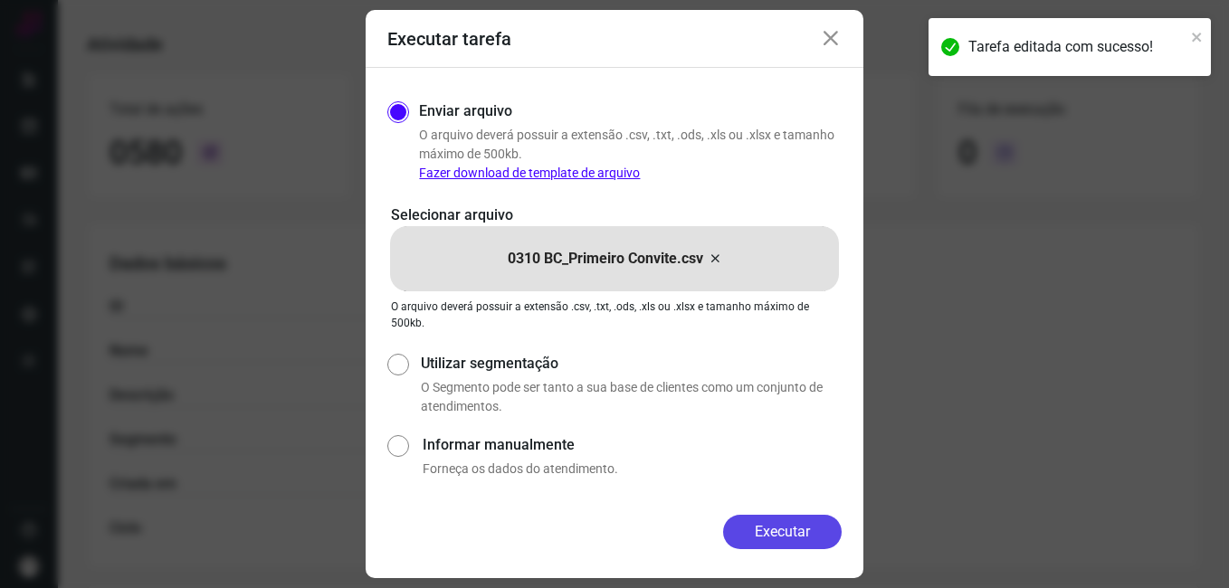
click at [738, 533] on button "Executar" at bounding box center [782, 532] width 119 height 34
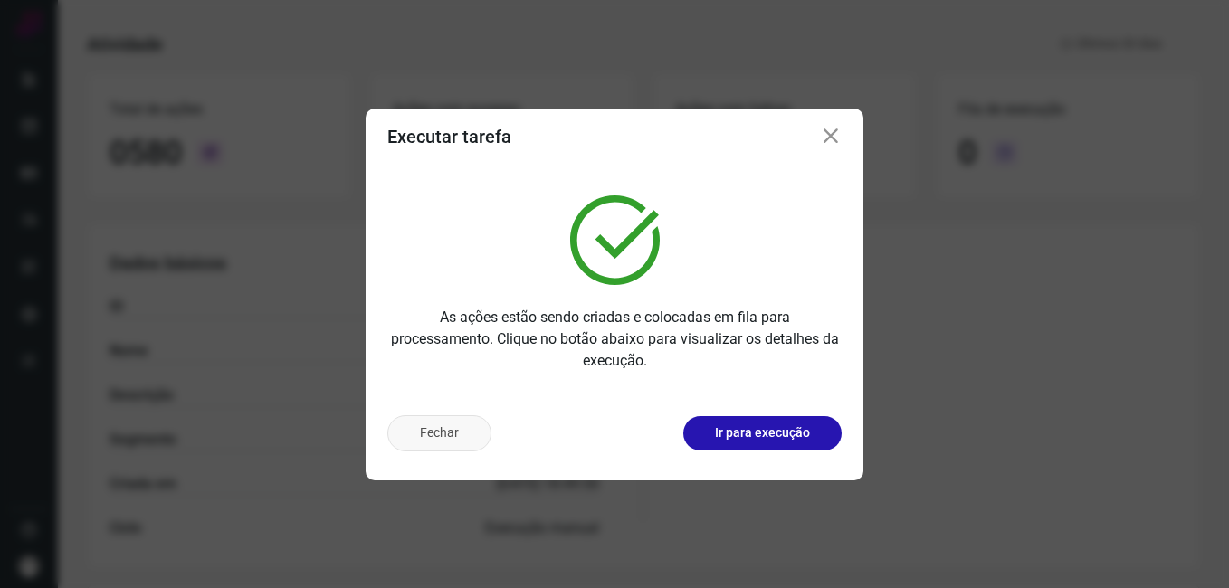
click at [402, 443] on button "Fechar" at bounding box center [439, 433] width 104 height 36
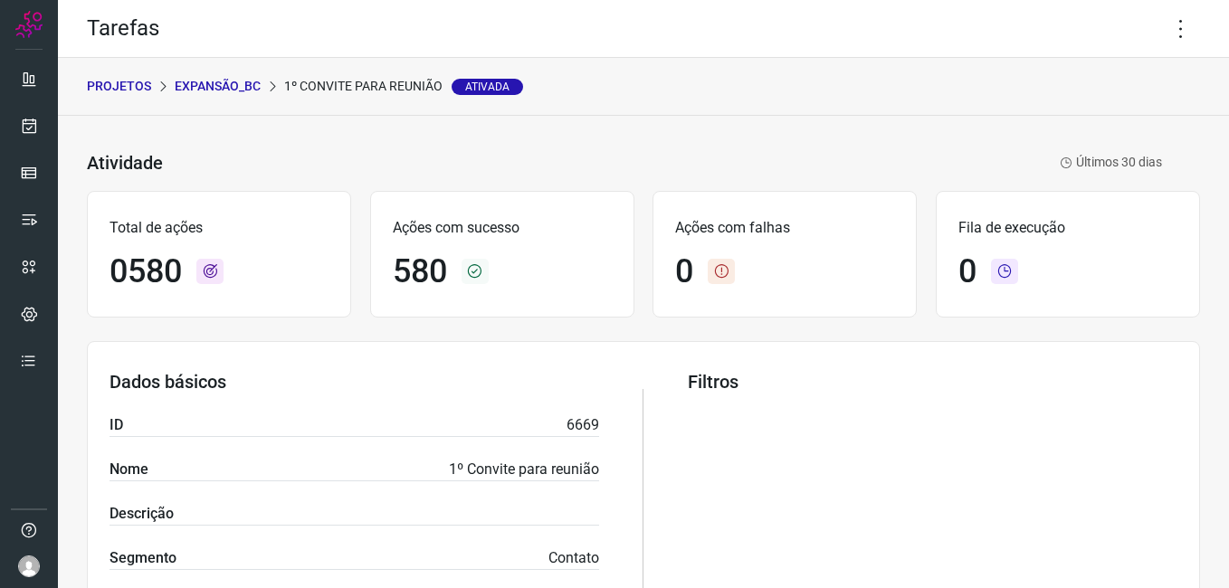
click at [225, 89] on p "Expansão_BC" at bounding box center [218, 86] width 86 height 19
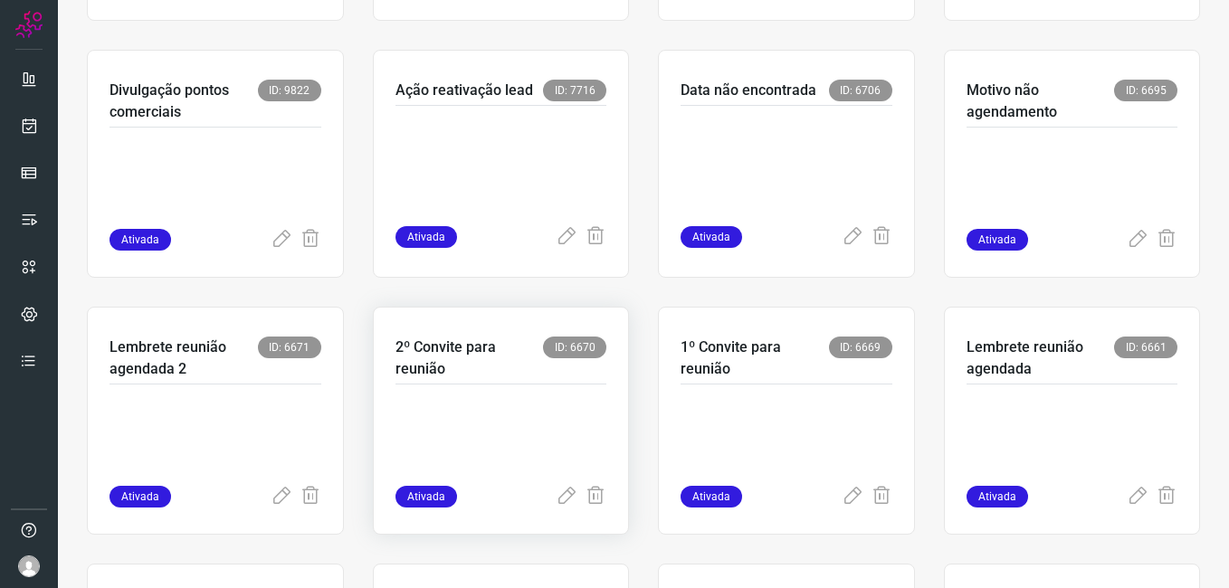
scroll to position [357, 0]
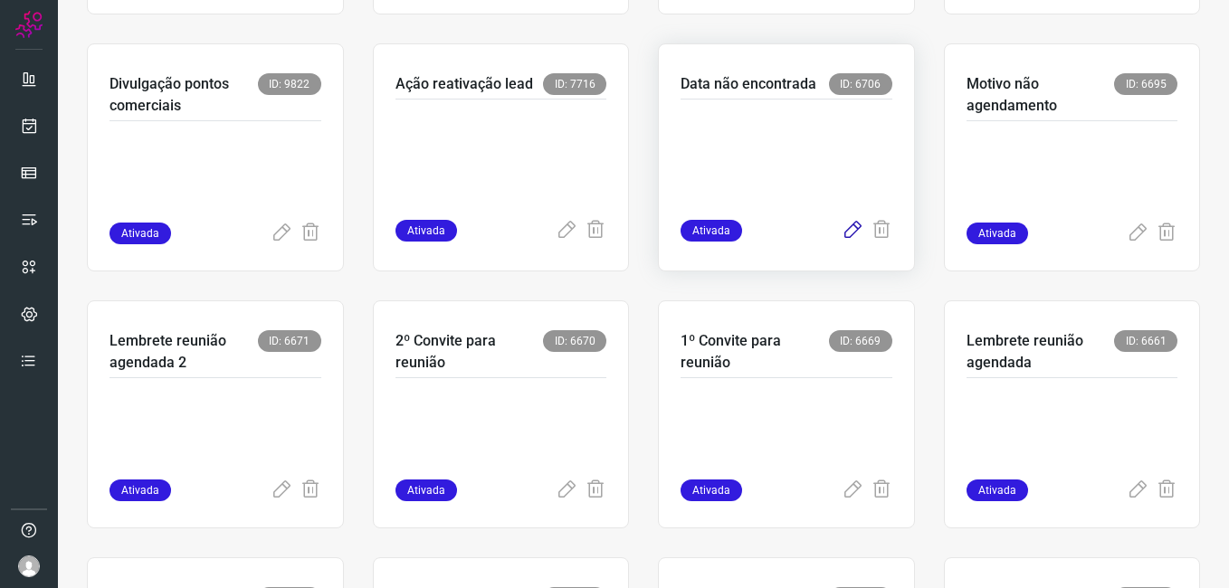
click at [841, 220] on icon at bounding box center [852, 231] width 22 height 22
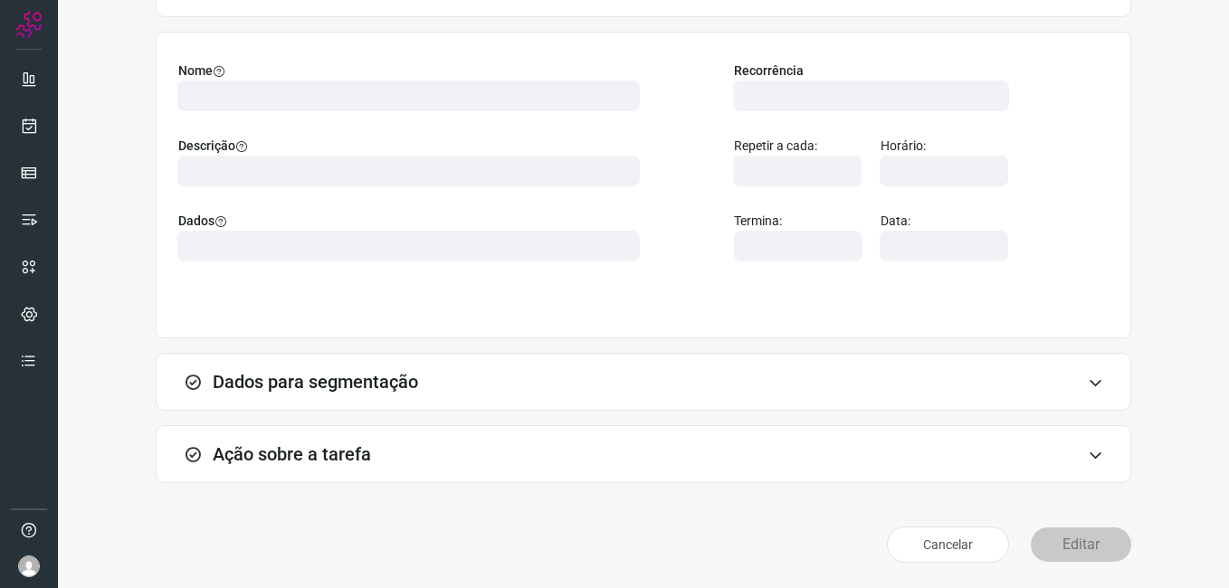
scroll to position [119, 0]
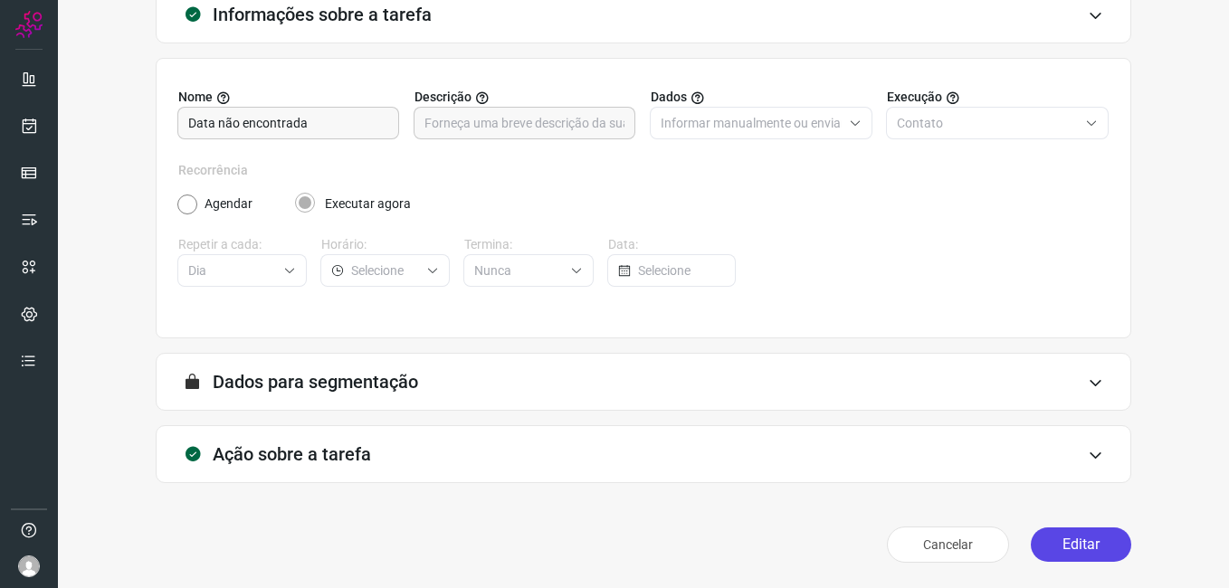
click at [1041, 541] on button "Editar" at bounding box center [1080, 544] width 100 height 34
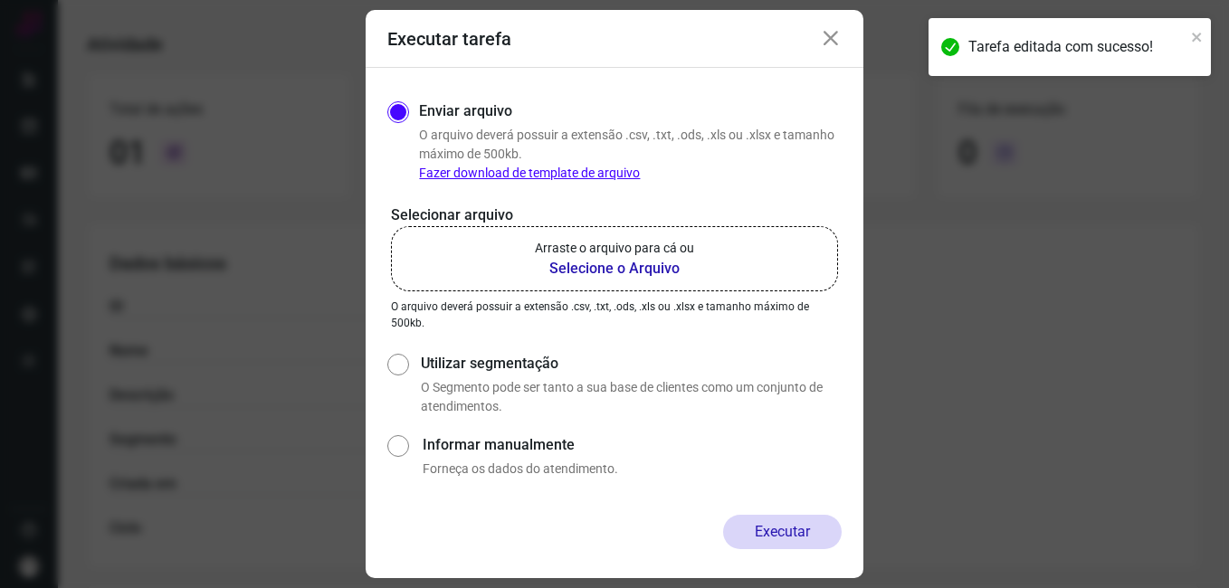
click at [622, 268] on b "Selecione o Arquivo" at bounding box center [614, 269] width 159 height 22
click at [0, 0] on input "Arraste o arquivo para cá ou Selecione o Arquivo" at bounding box center [0, 0] width 0 height 0
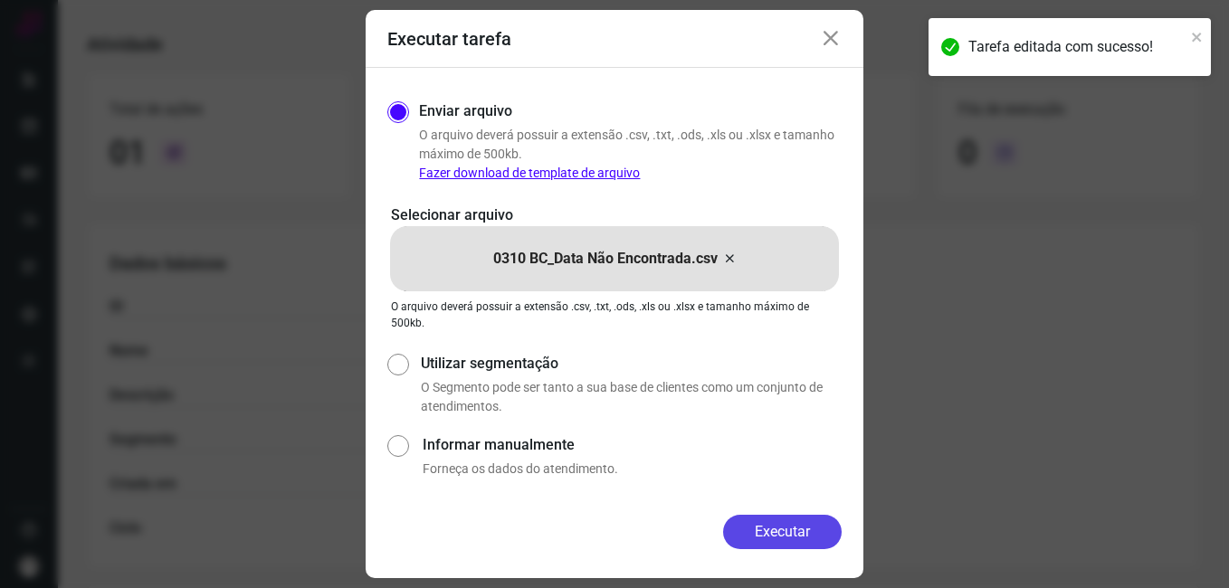
click at [745, 527] on button "Executar" at bounding box center [782, 532] width 119 height 34
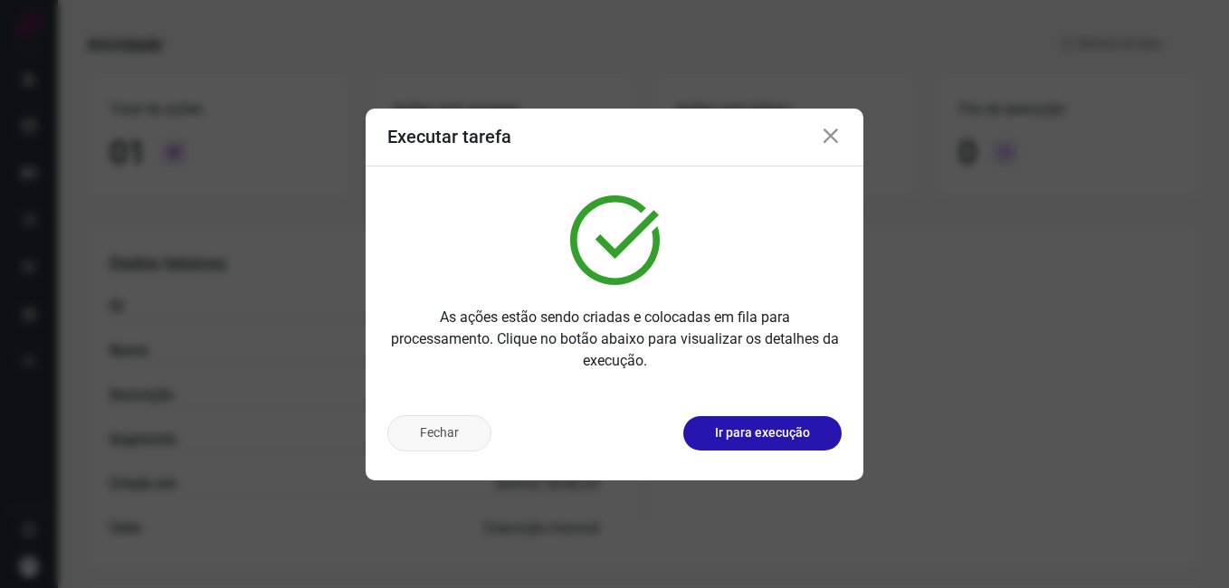
click at [456, 441] on button "Fechar" at bounding box center [439, 433] width 104 height 36
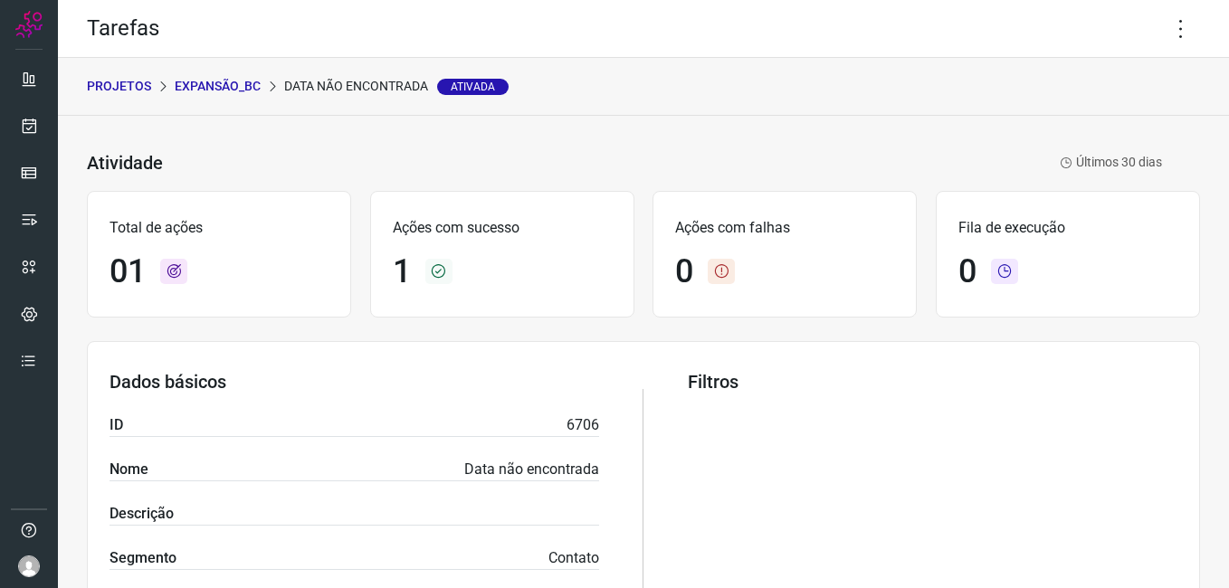
click at [245, 85] on p "Expansão_BC" at bounding box center [218, 86] width 86 height 19
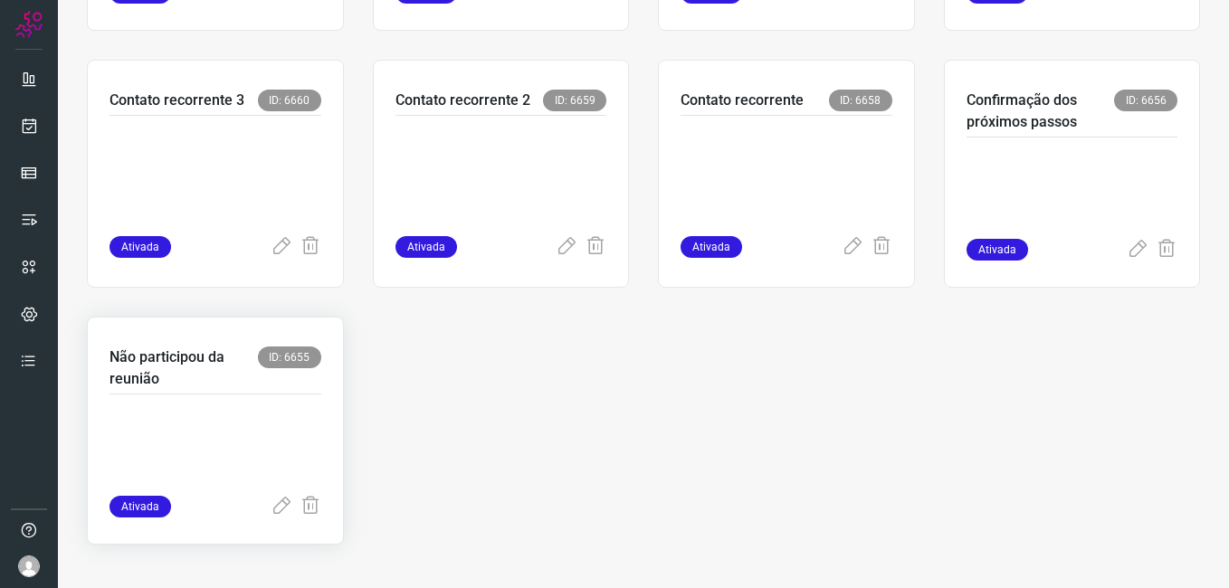
scroll to position [857, 0]
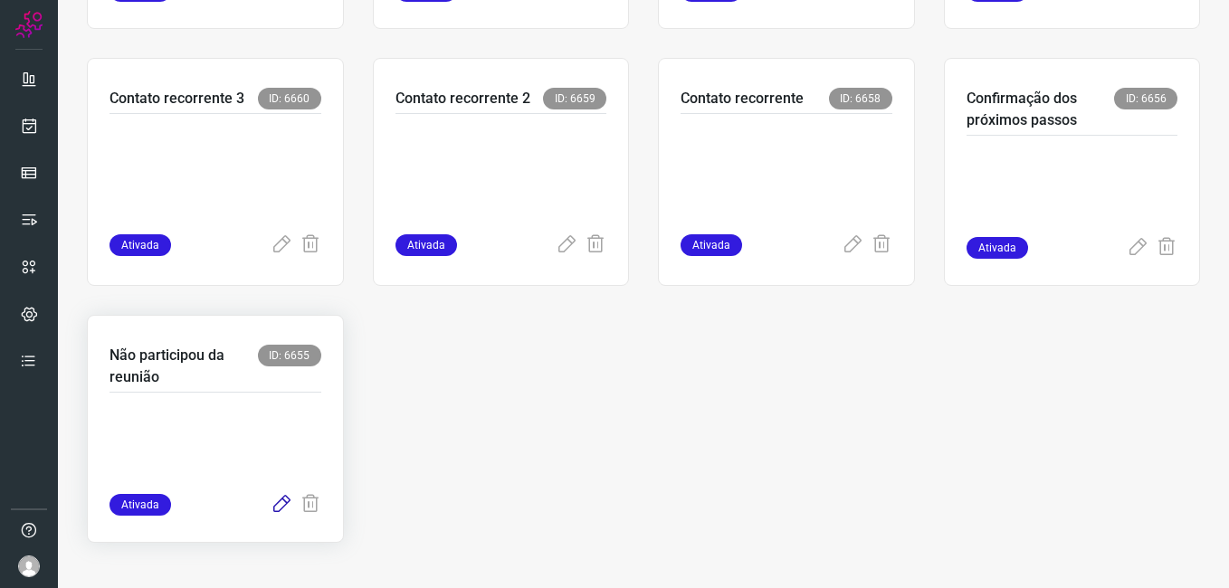
click at [277, 501] on icon at bounding box center [281, 505] width 22 height 22
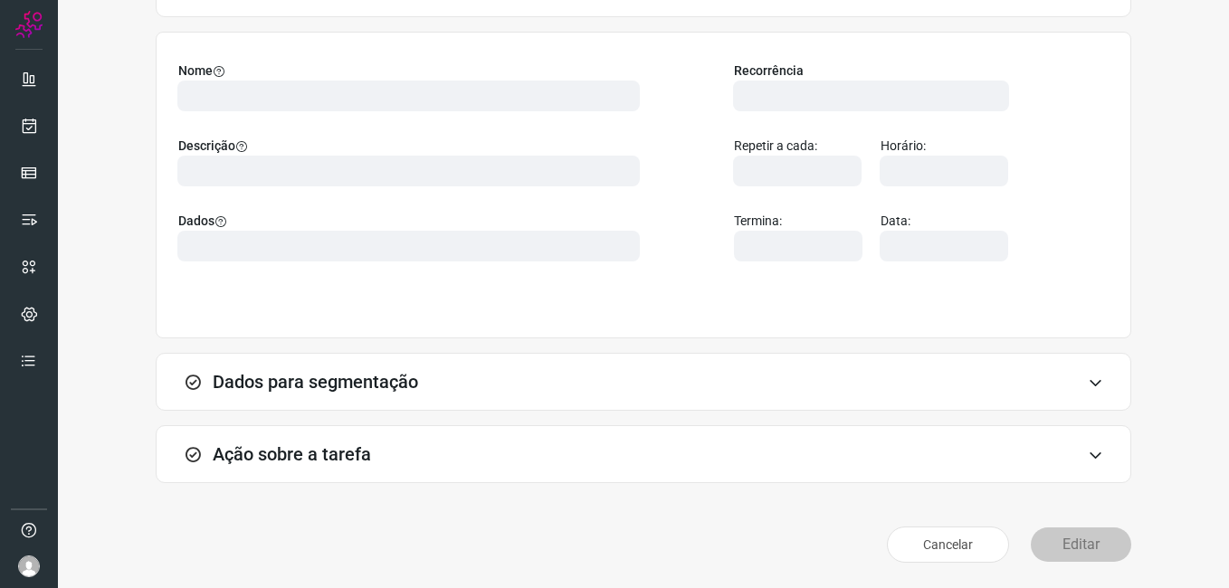
scroll to position [119, 0]
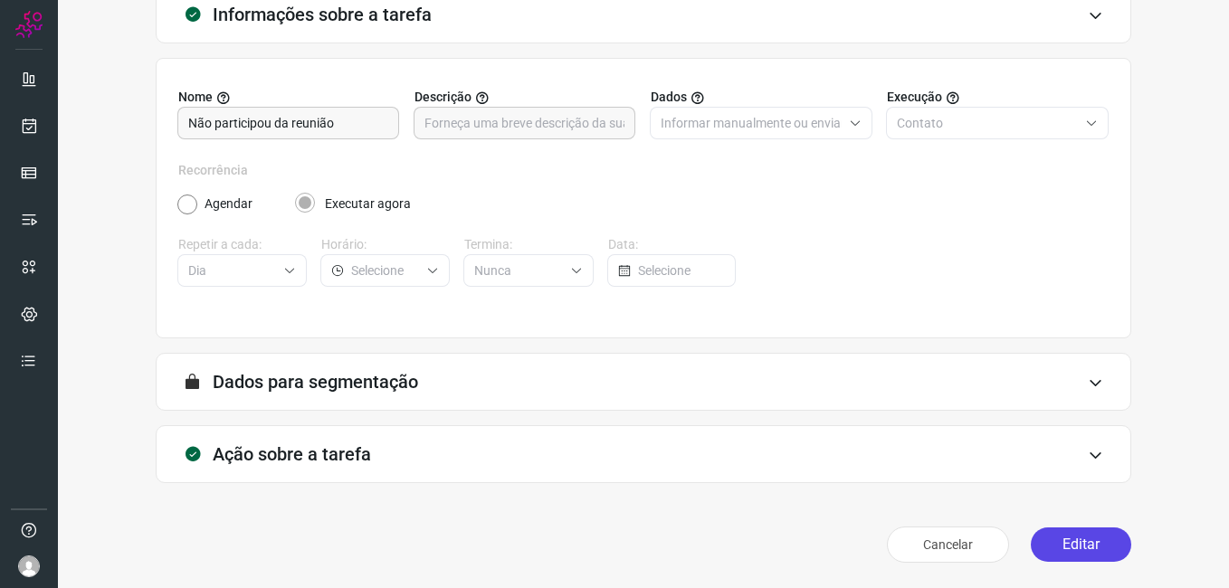
click at [1057, 541] on button "Editar" at bounding box center [1080, 544] width 100 height 34
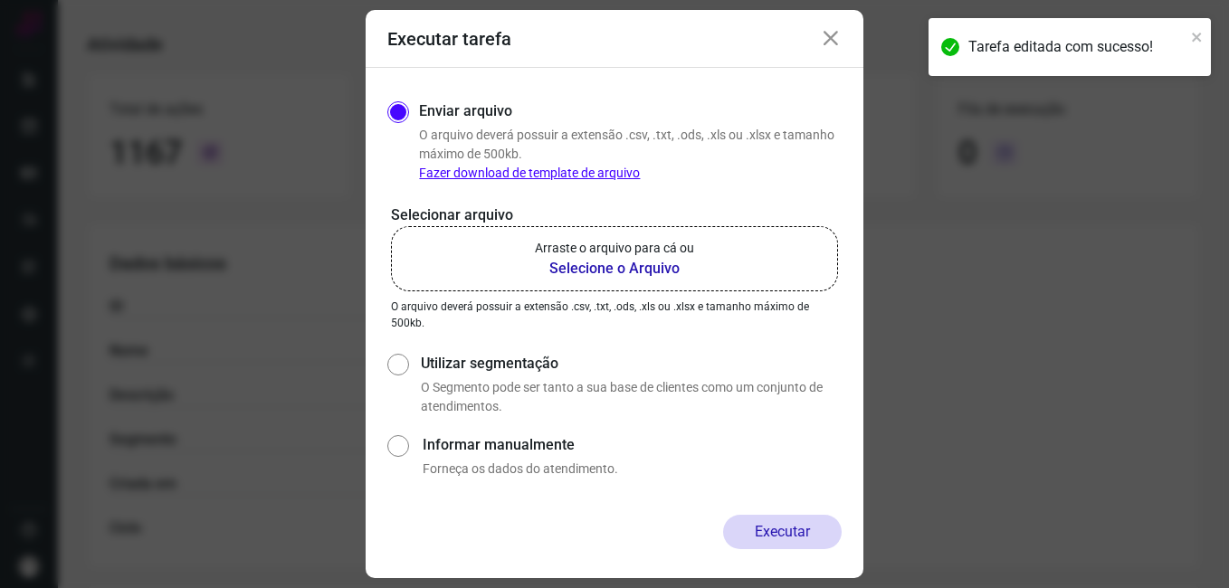
click at [612, 270] on b "Selecione o Arquivo" at bounding box center [614, 269] width 159 height 22
click at [0, 0] on input "Arraste o arquivo para cá ou Selecione o Arquivo" at bounding box center [0, 0] width 0 height 0
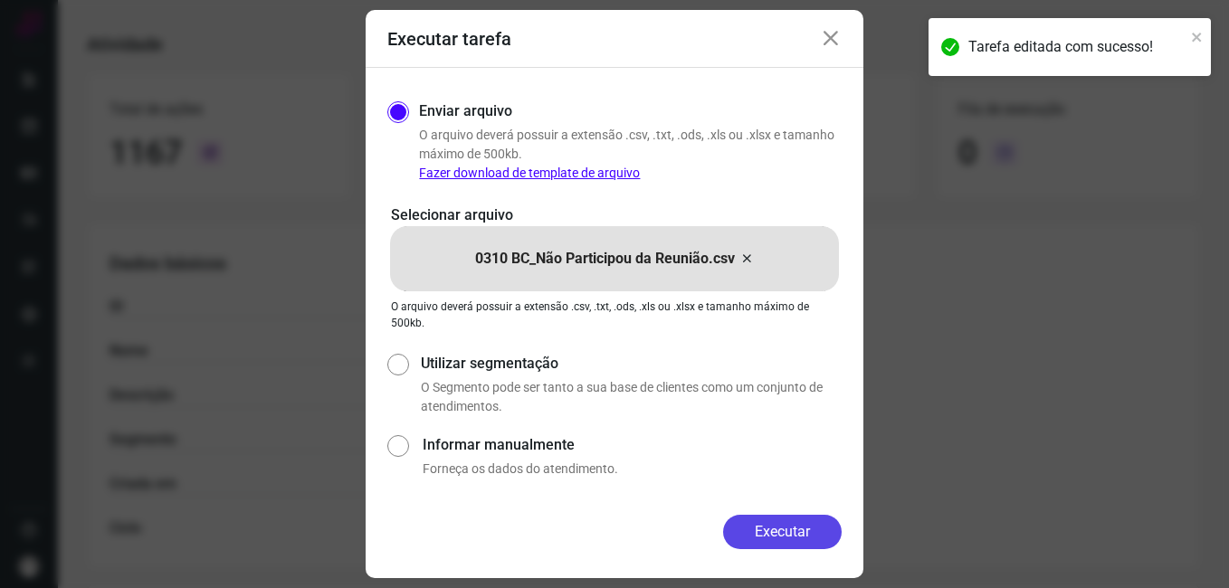
click at [735, 538] on button "Executar" at bounding box center [782, 532] width 119 height 34
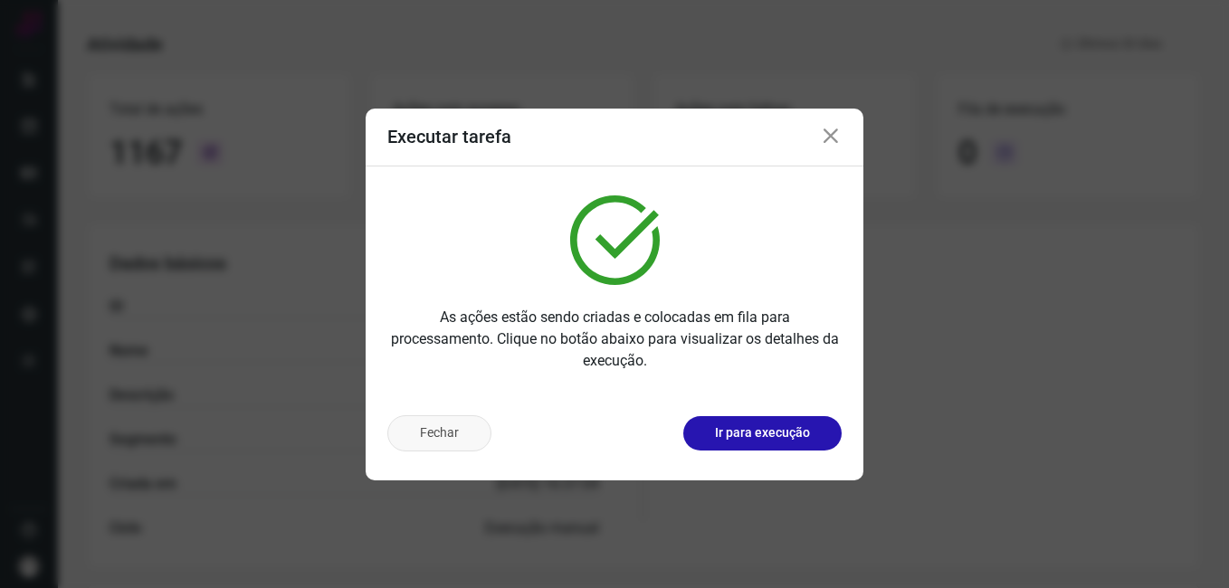
click at [430, 426] on button "Fechar" at bounding box center [439, 433] width 104 height 36
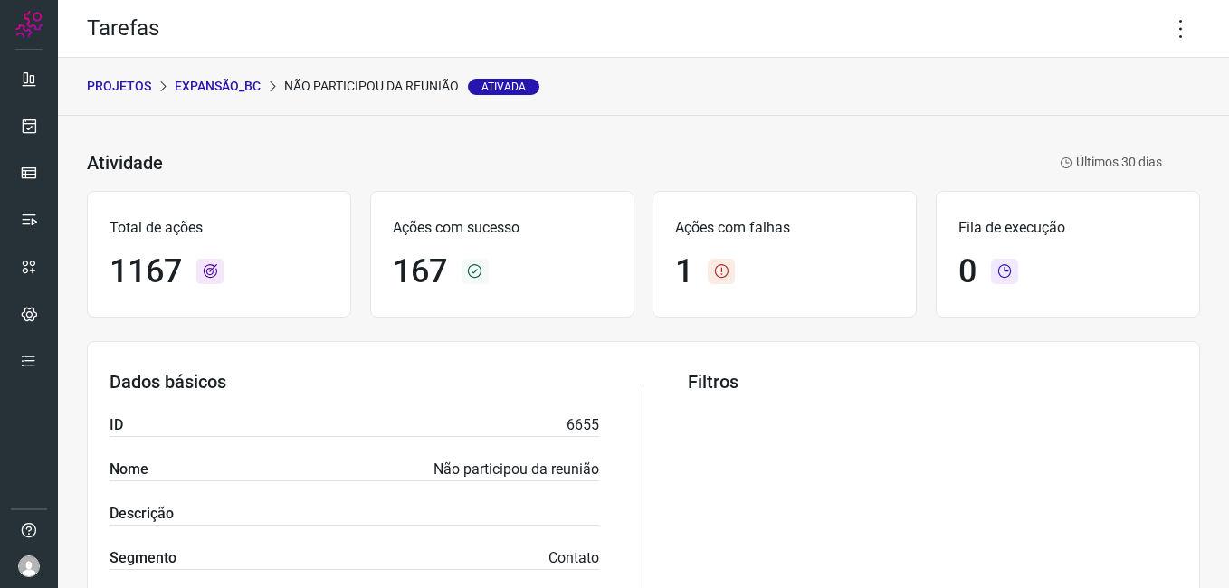
click at [231, 75] on div "PROJETOS Expansão_BC Não participou da reunião Ativada" at bounding box center [643, 87] width 1171 height 58
click at [240, 81] on p "Expansão_BC" at bounding box center [218, 86] width 86 height 19
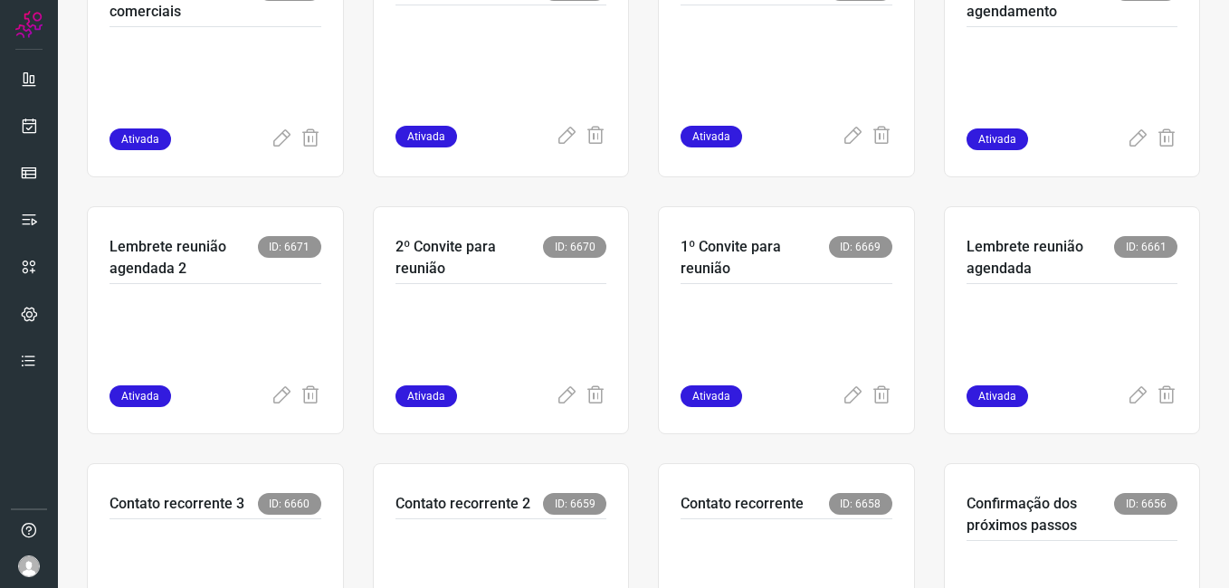
scroll to position [633, 0]
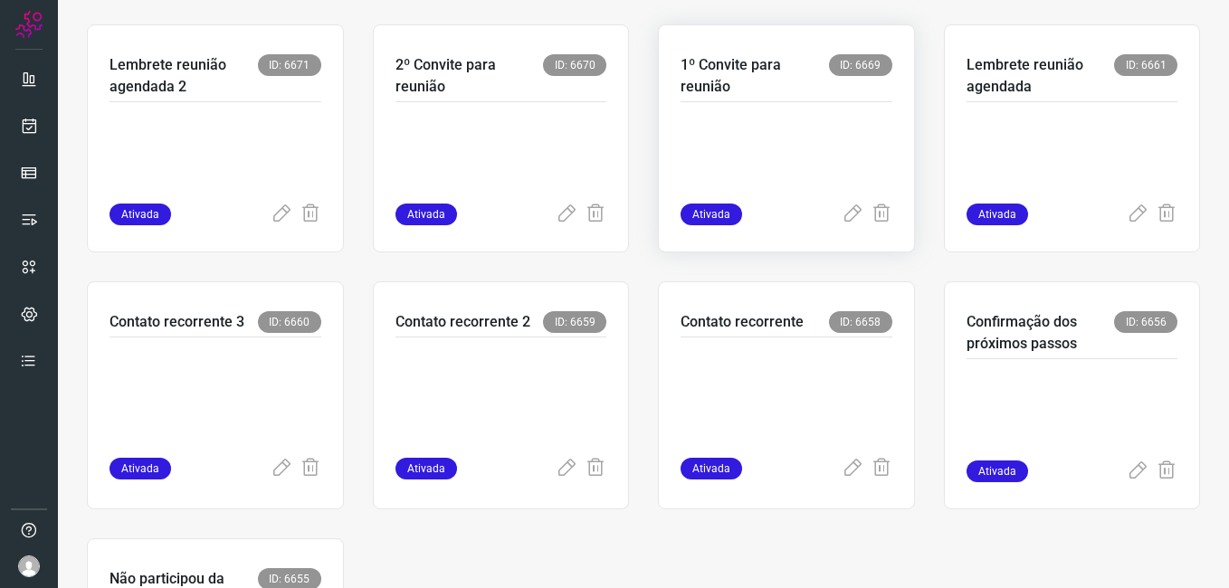
click at [700, 156] on p at bounding box center [786, 158] width 212 height 90
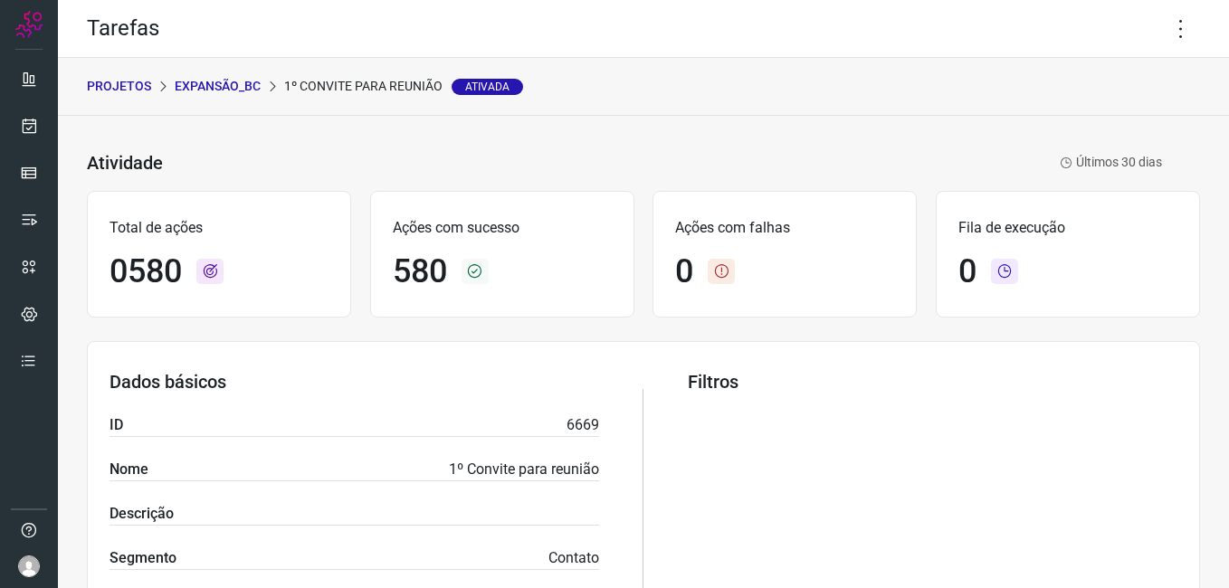
click at [200, 85] on p "Expansão_BC" at bounding box center [218, 86] width 86 height 19
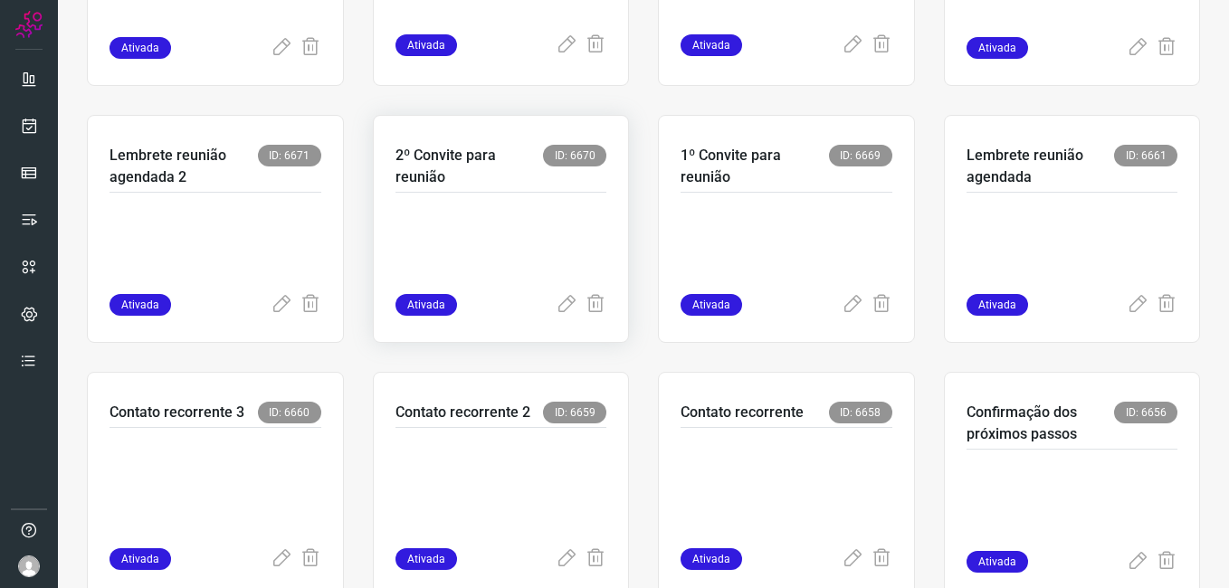
click at [520, 206] on p at bounding box center [501, 249] width 212 height 90
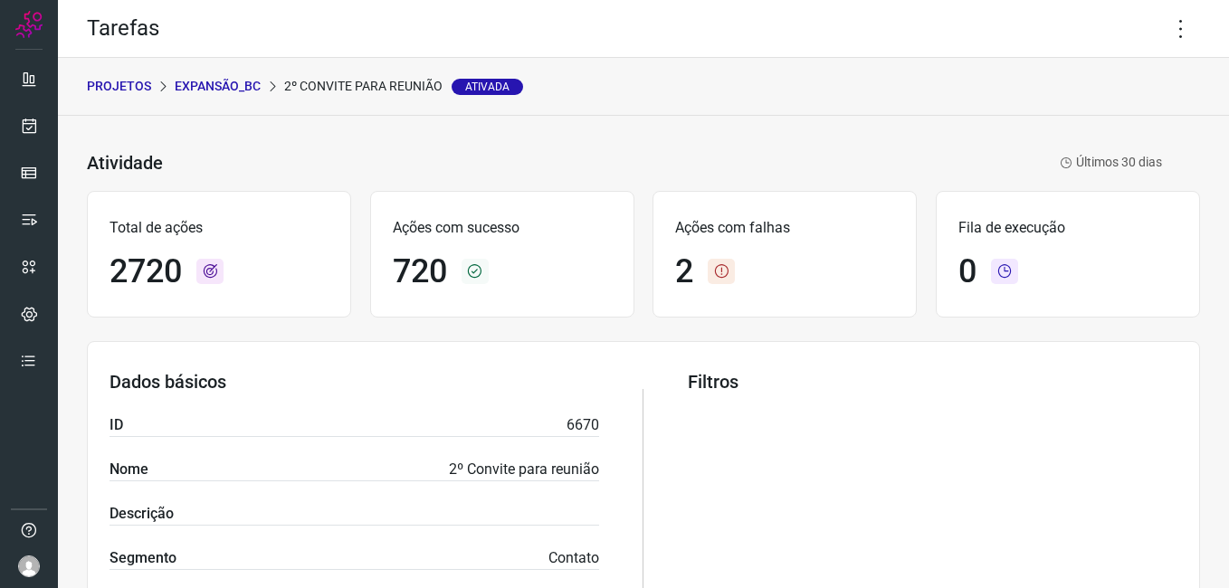
click at [223, 82] on p "Expansão_BC" at bounding box center [218, 86] width 86 height 19
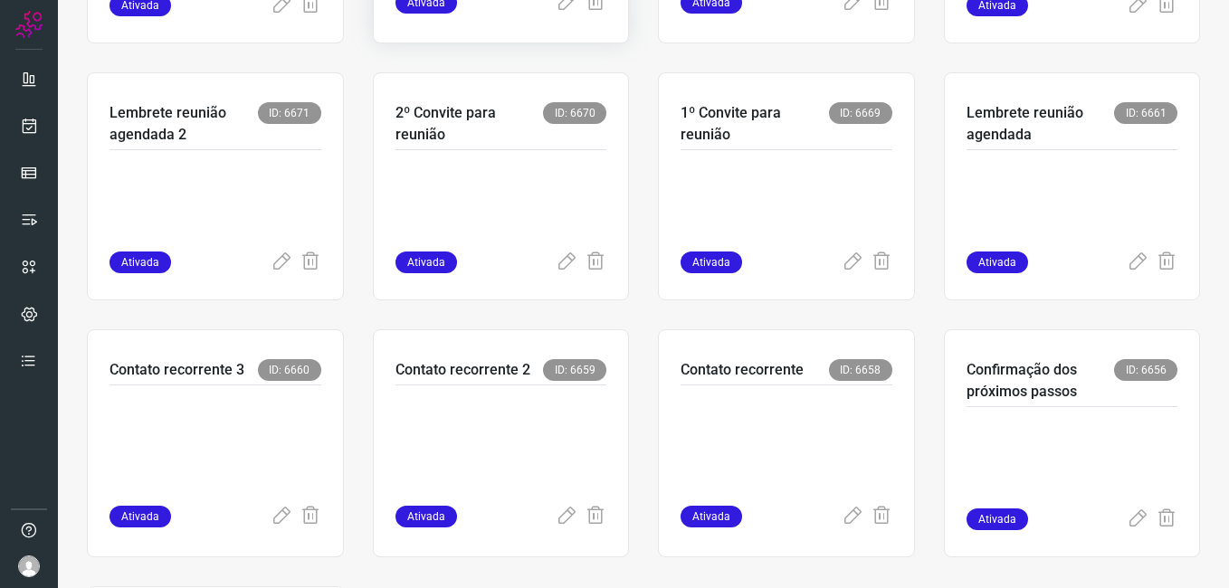
scroll to position [629, 0]
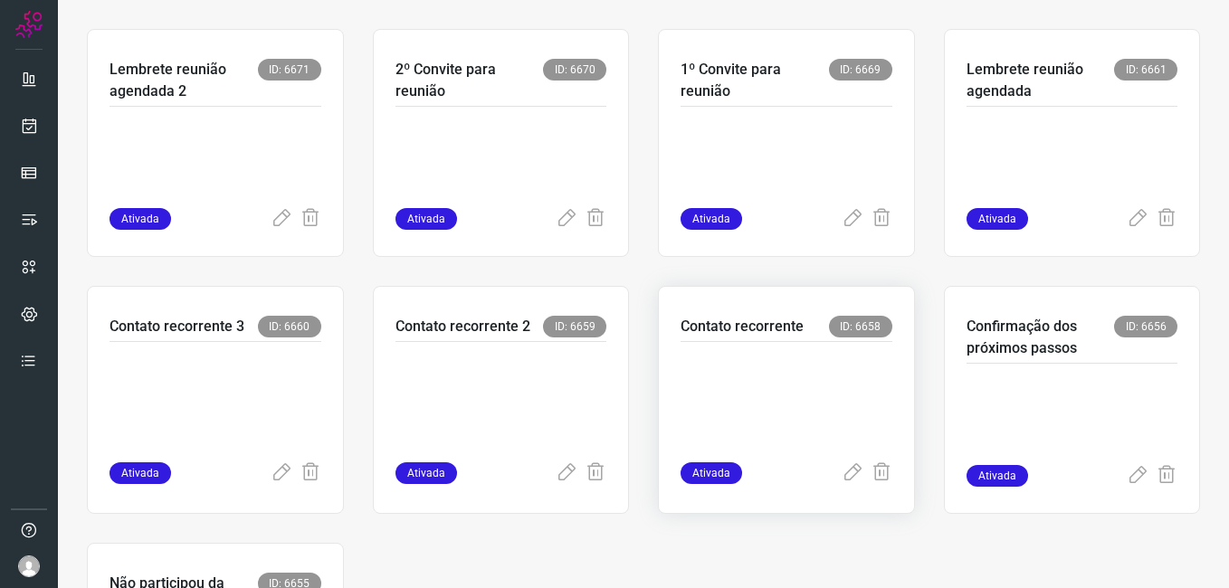
click at [720, 384] on p at bounding box center [786, 398] width 212 height 90
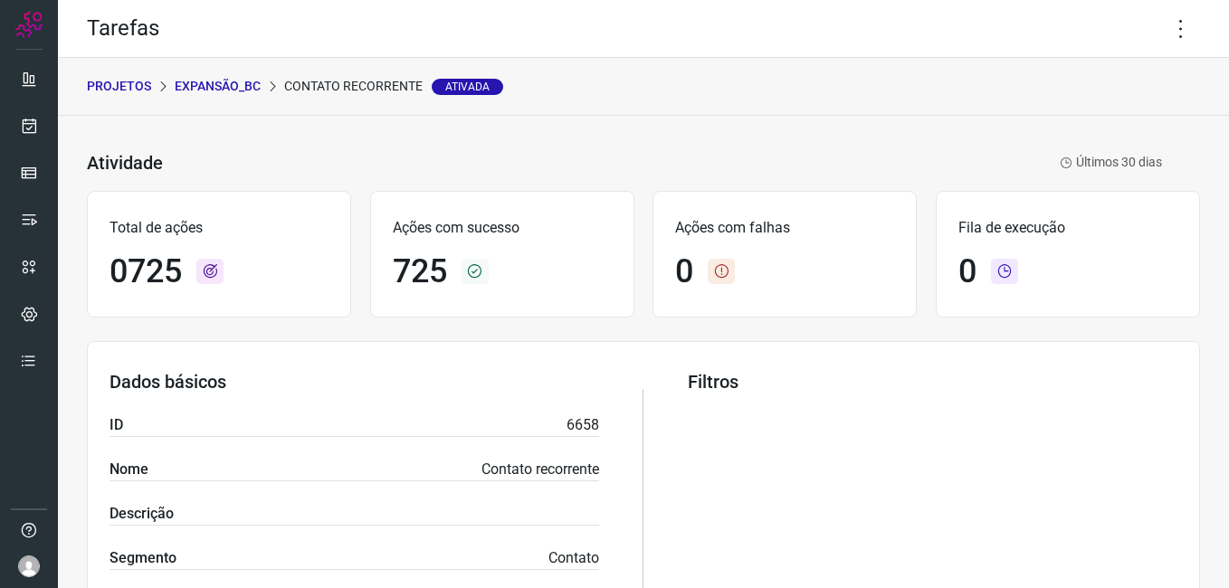
click at [237, 80] on p "Expansão_BC" at bounding box center [218, 86] width 86 height 19
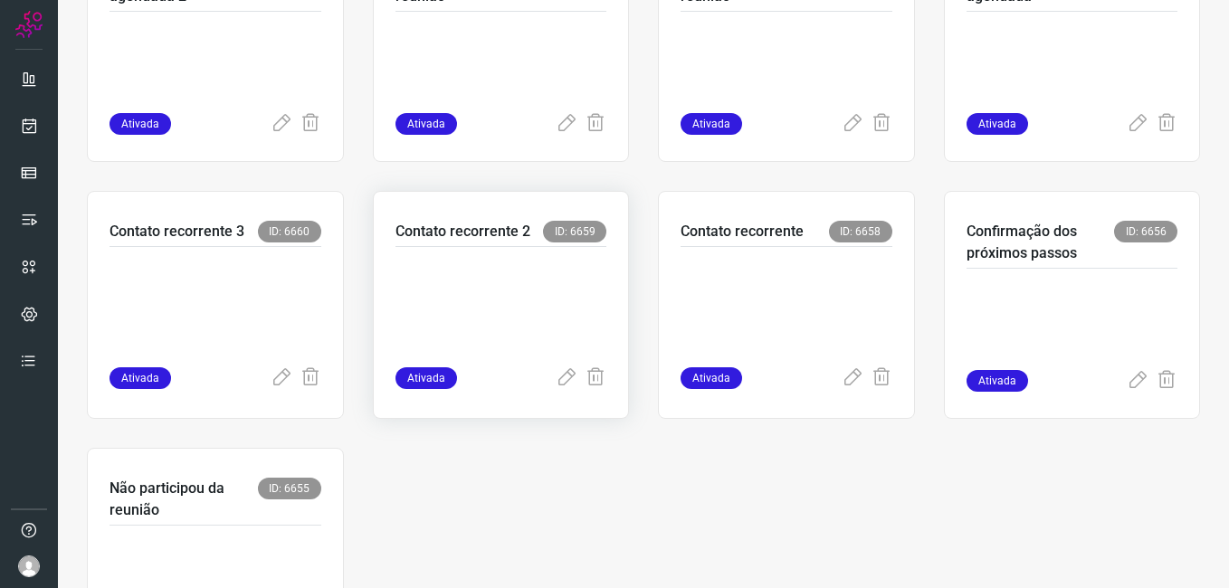
click at [508, 307] on p at bounding box center [501, 303] width 212 height 90
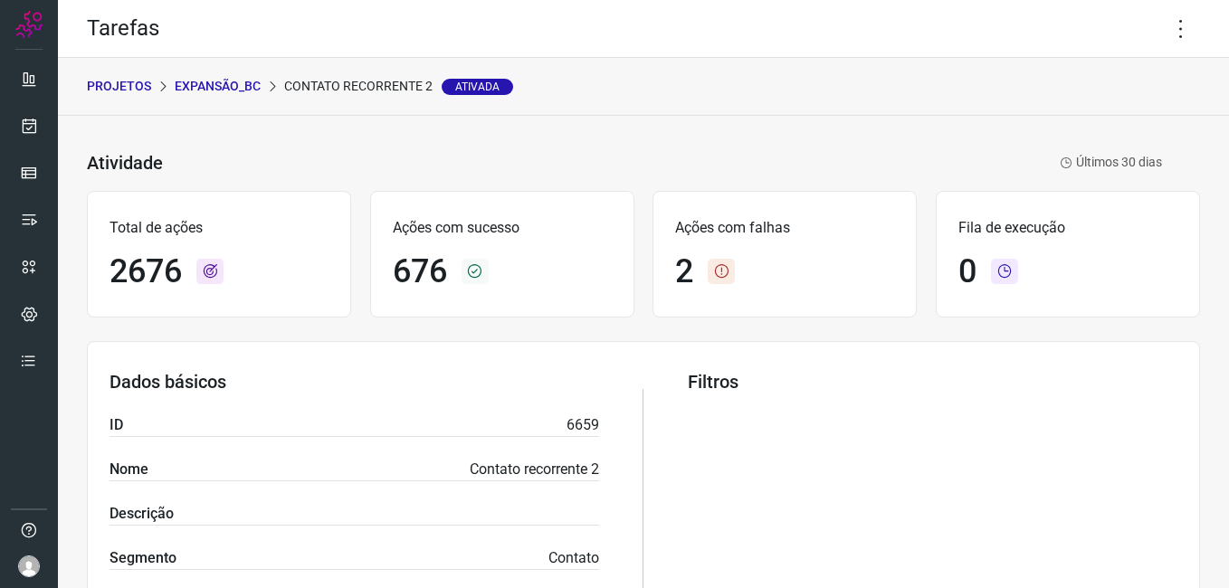
click at [223, 89] on p "Expansão_BC" at bounding box center [218, 86] width 86 height 19
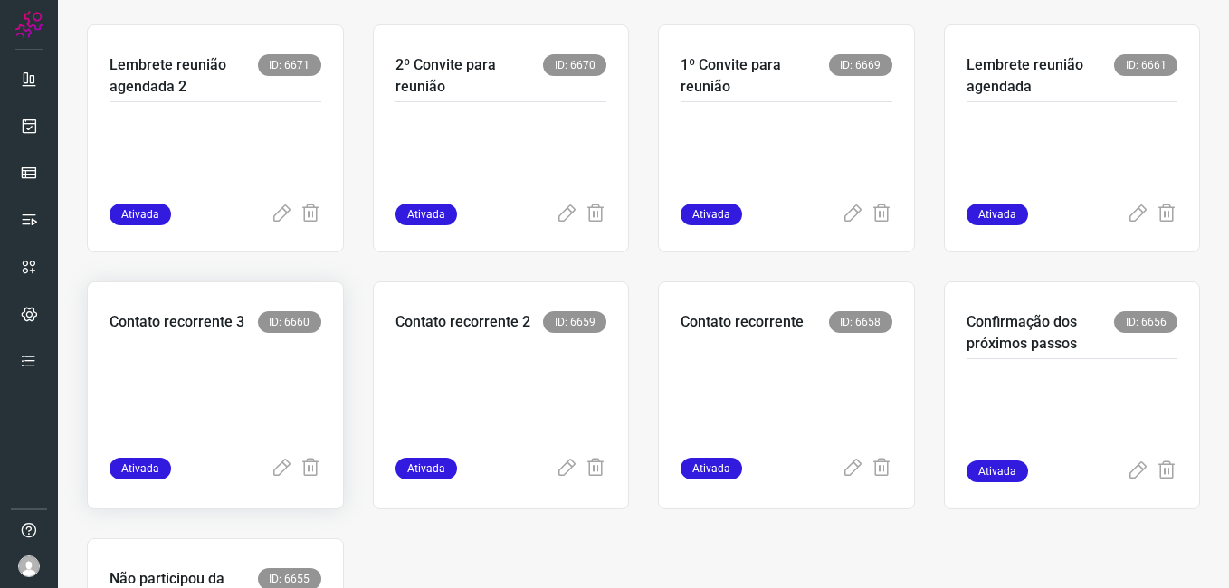
click at [290, 379] on p at bounding box center [215, 393] width 212 height 90
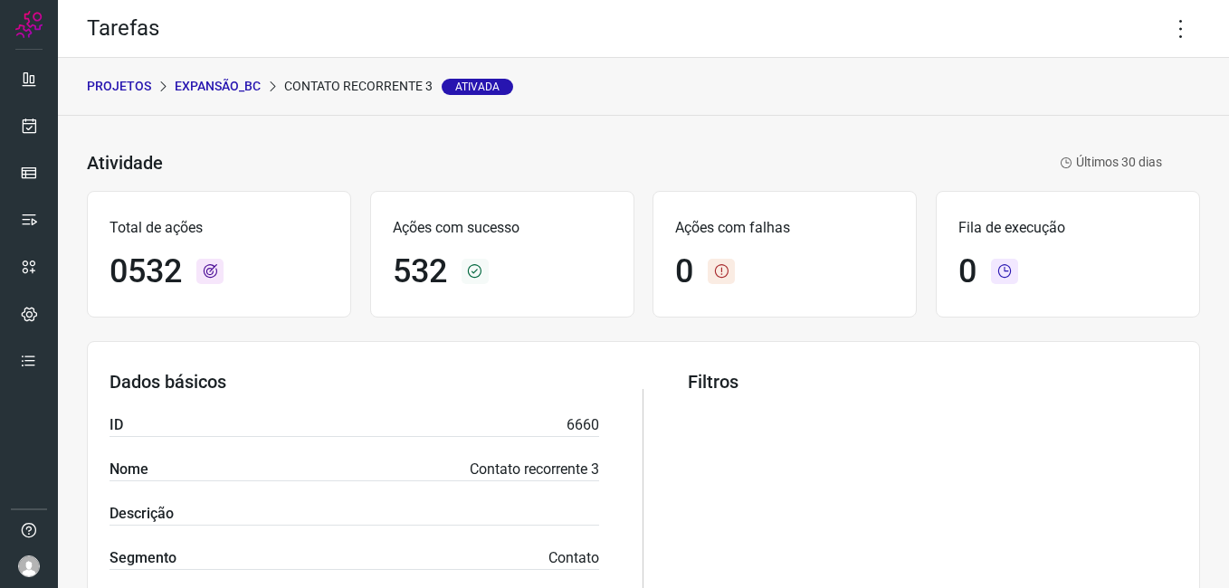
click at [222, 91] on p "Expansão_BC" at bounding box center [218, 86] width 86 height 19
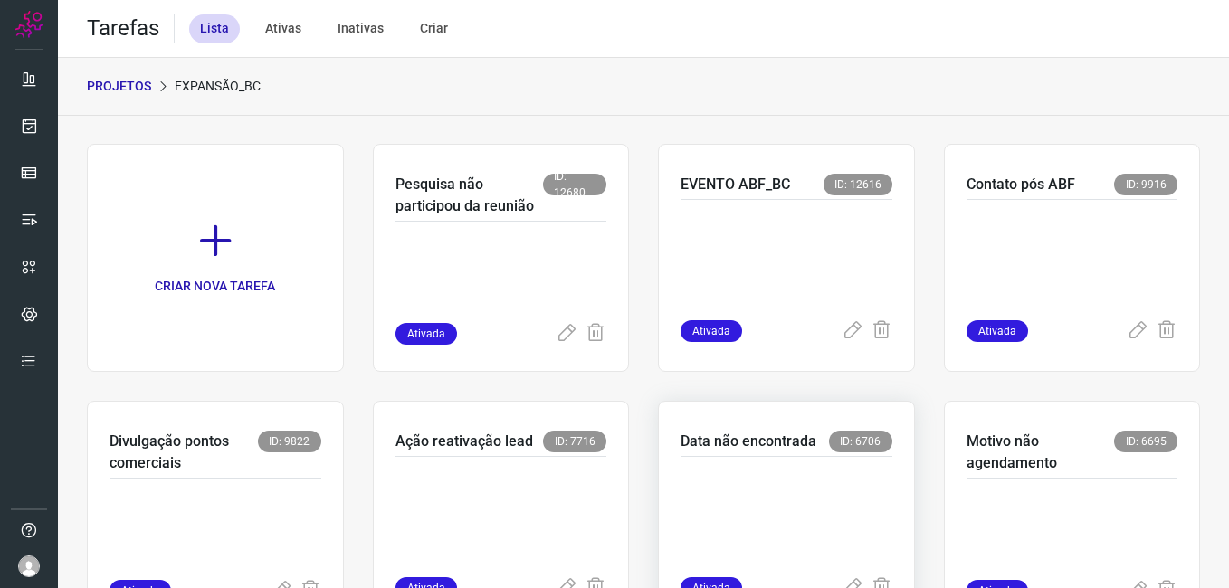
click at [744, 479] on p at bounding box center [786, 513] width 212 height 90
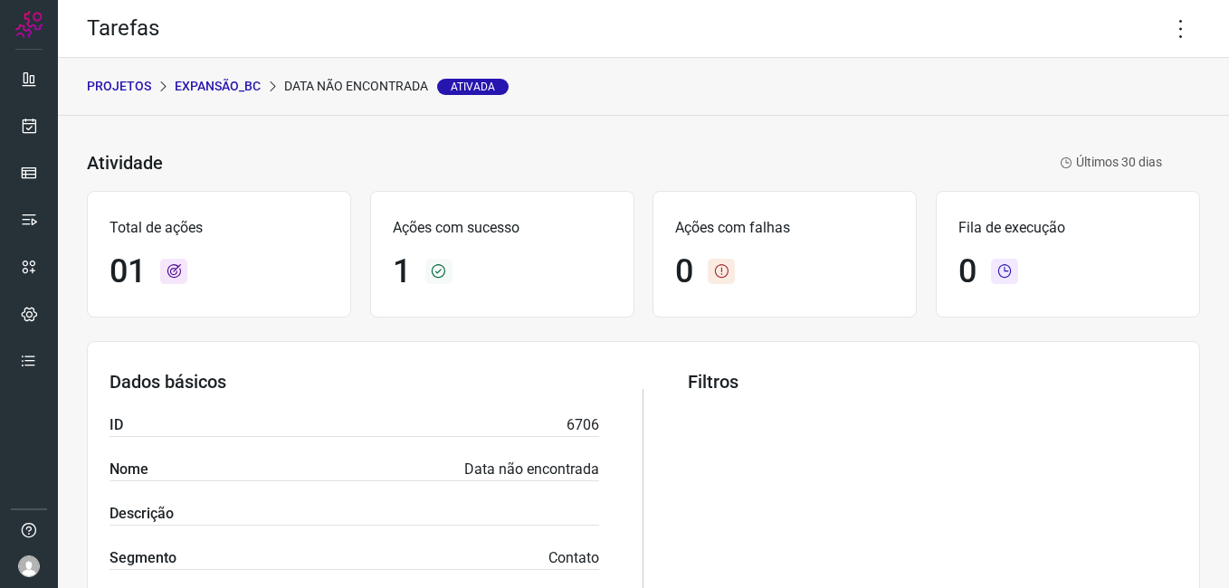
click at [233, 88] on p "Expansão_BC" at bounding box center [218, 86] width 86 height 19
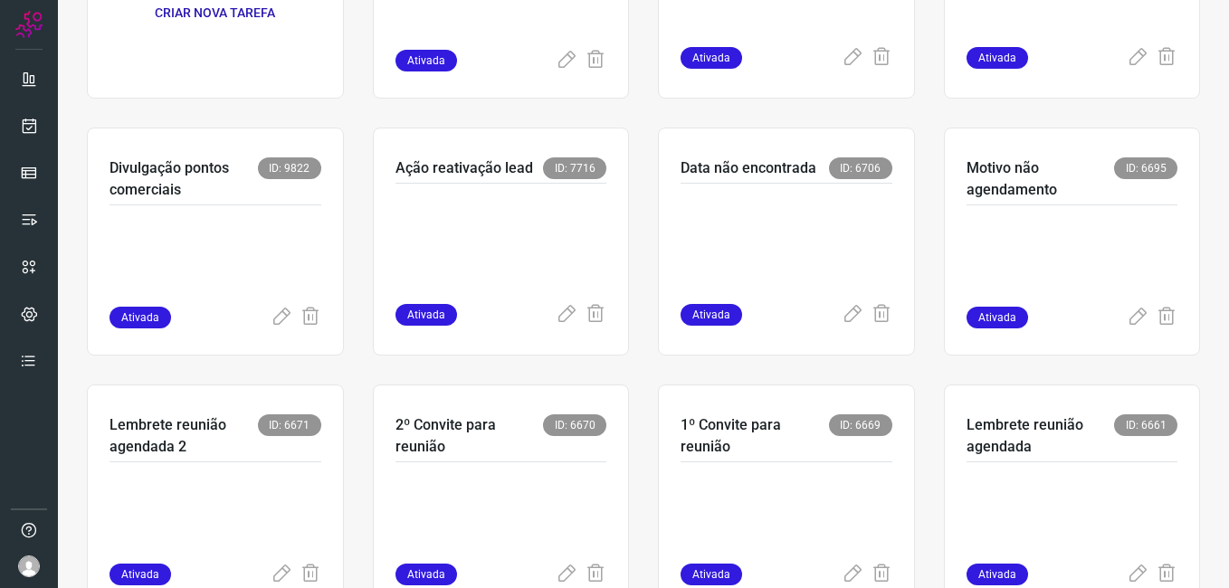
scroll to position [719, 0]
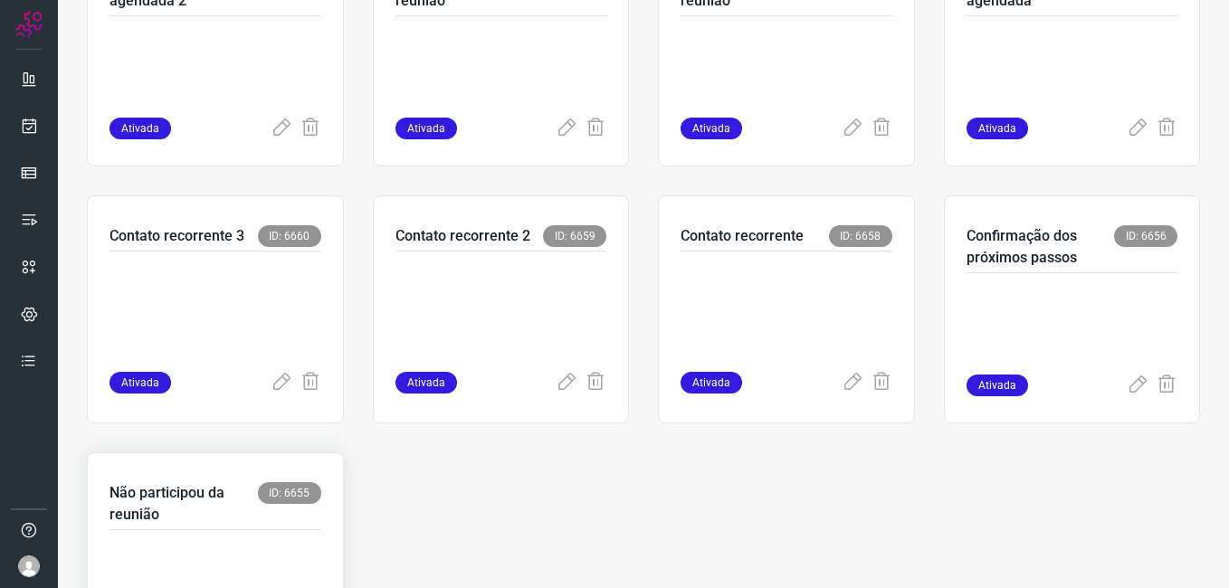
click at [209, 544] on p at bounding box center [215, 586] width 212 height 90
